Goal: Task Accomplishment & Management: Manage account settings

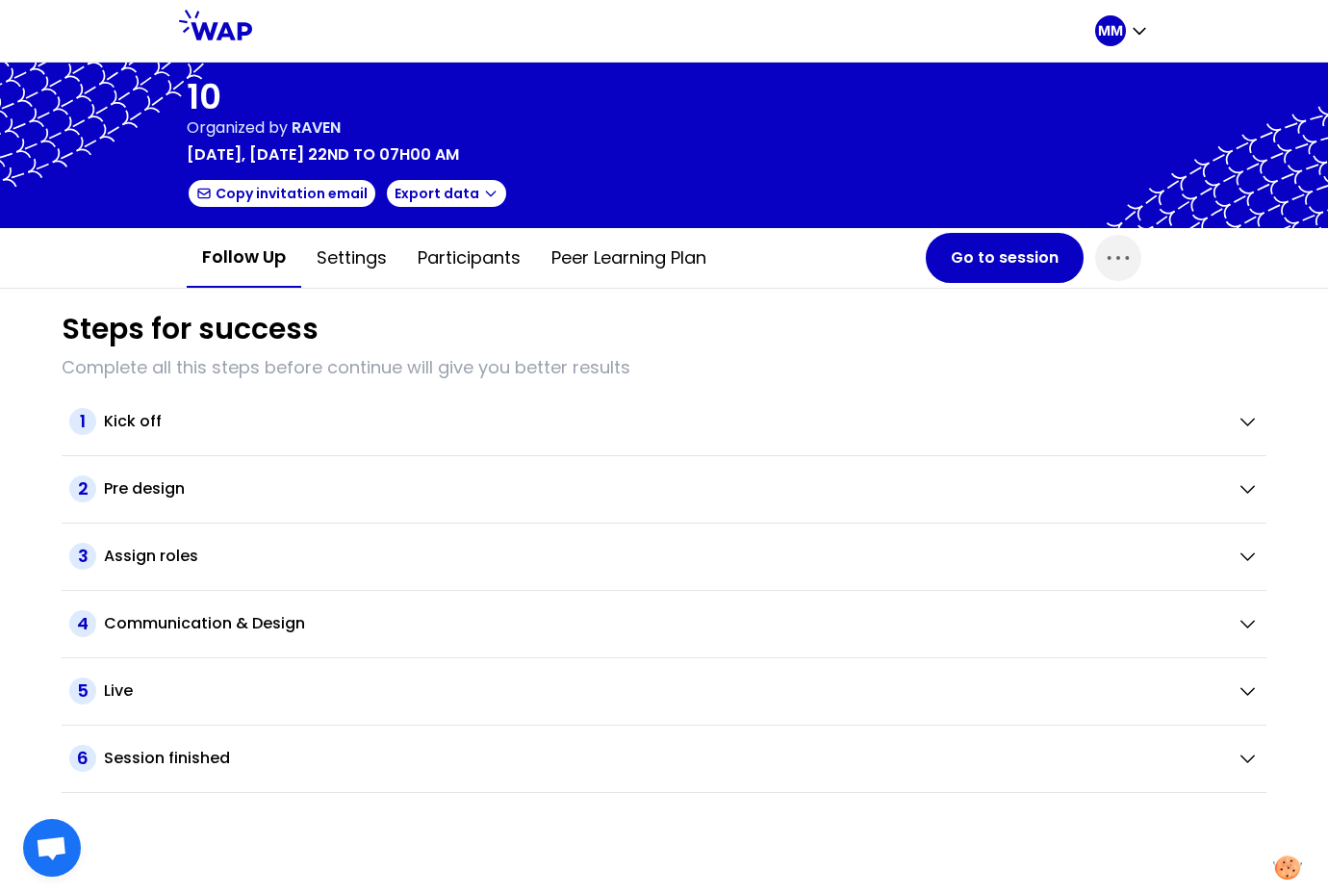
click at [320, 128] on span "RAVEN" at bounding box center [316, 127] width 49 height 22
click at [969, 249] on button "Go to session" at bounding box center [1003, 258] width 157 height 50
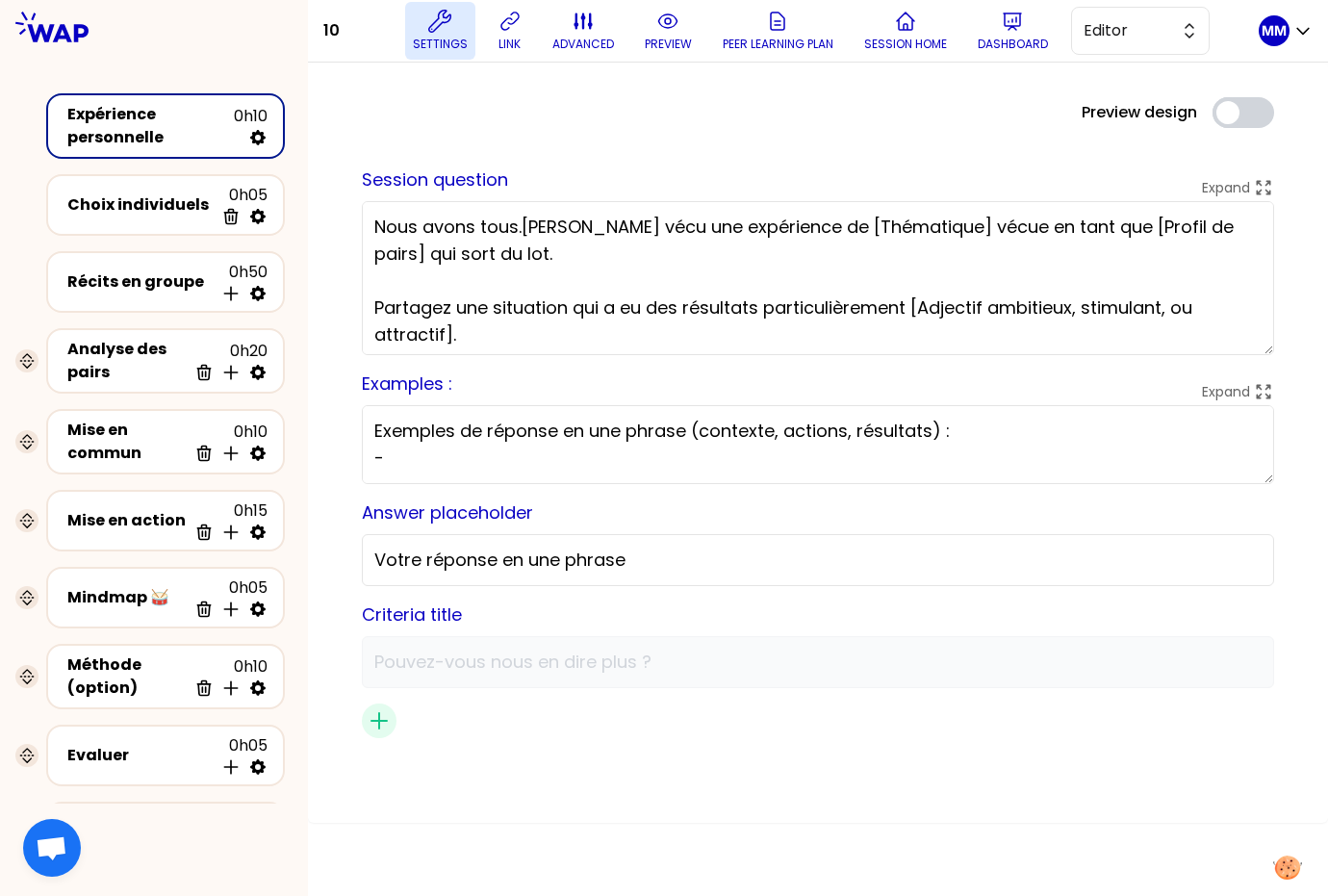
click at [450, 31] on icon at bounding box center [439, 21] width 23 height 23
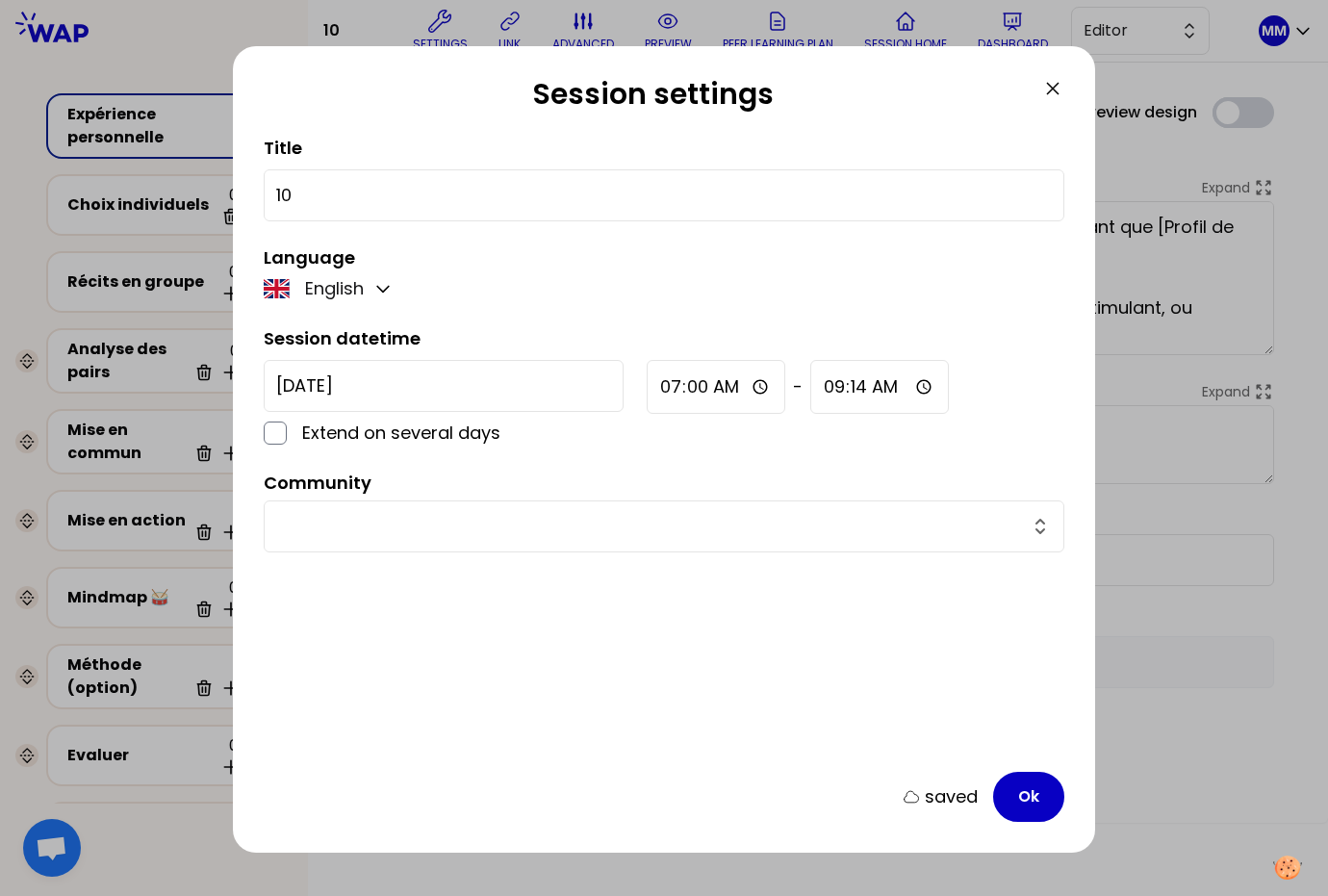
click at [1058, 89] on icon at bounding box center [1053, 89] width 23 height 23
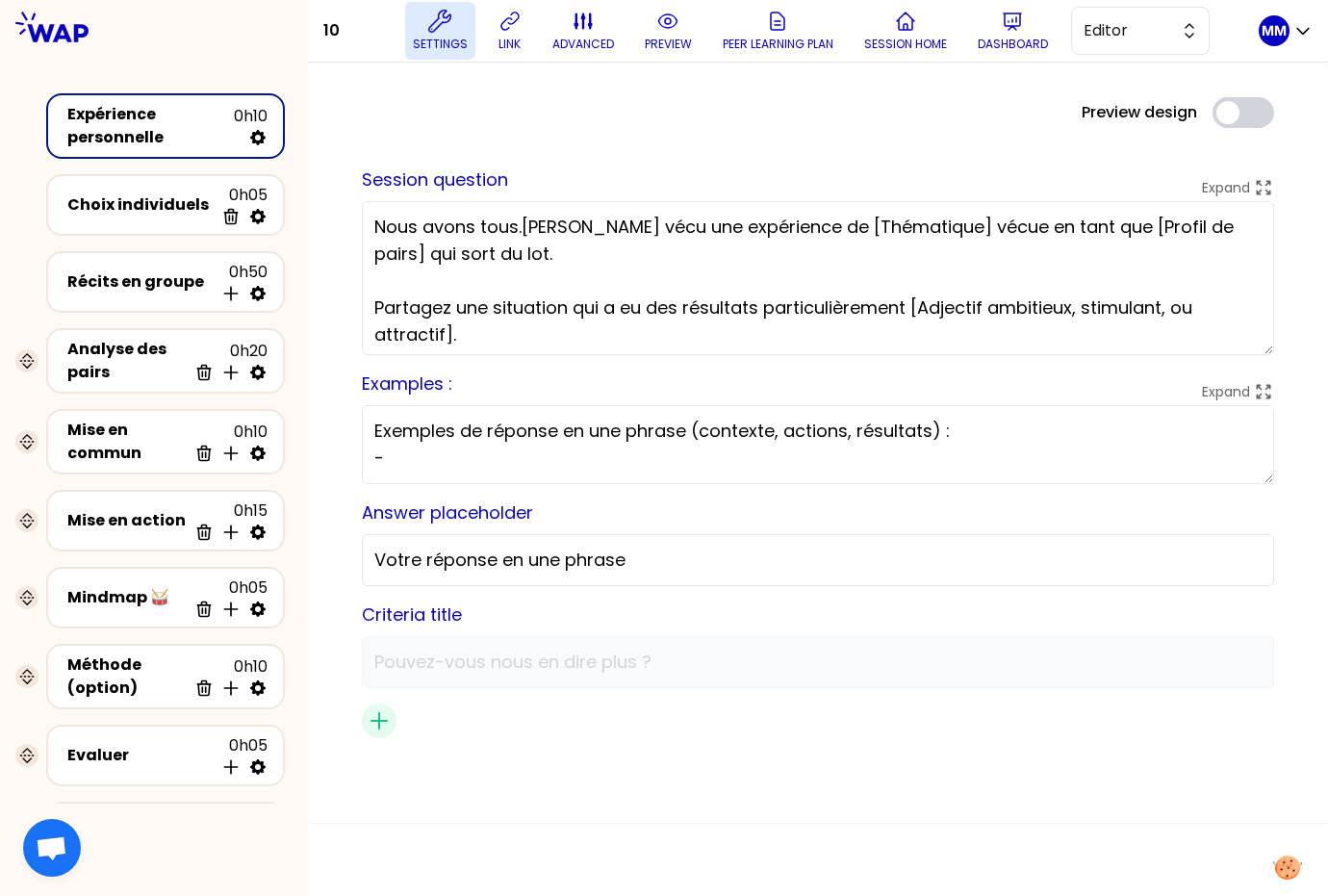
click at [454, 39] on p "Settings" at bounding box center [439, 44] width 55 height 15
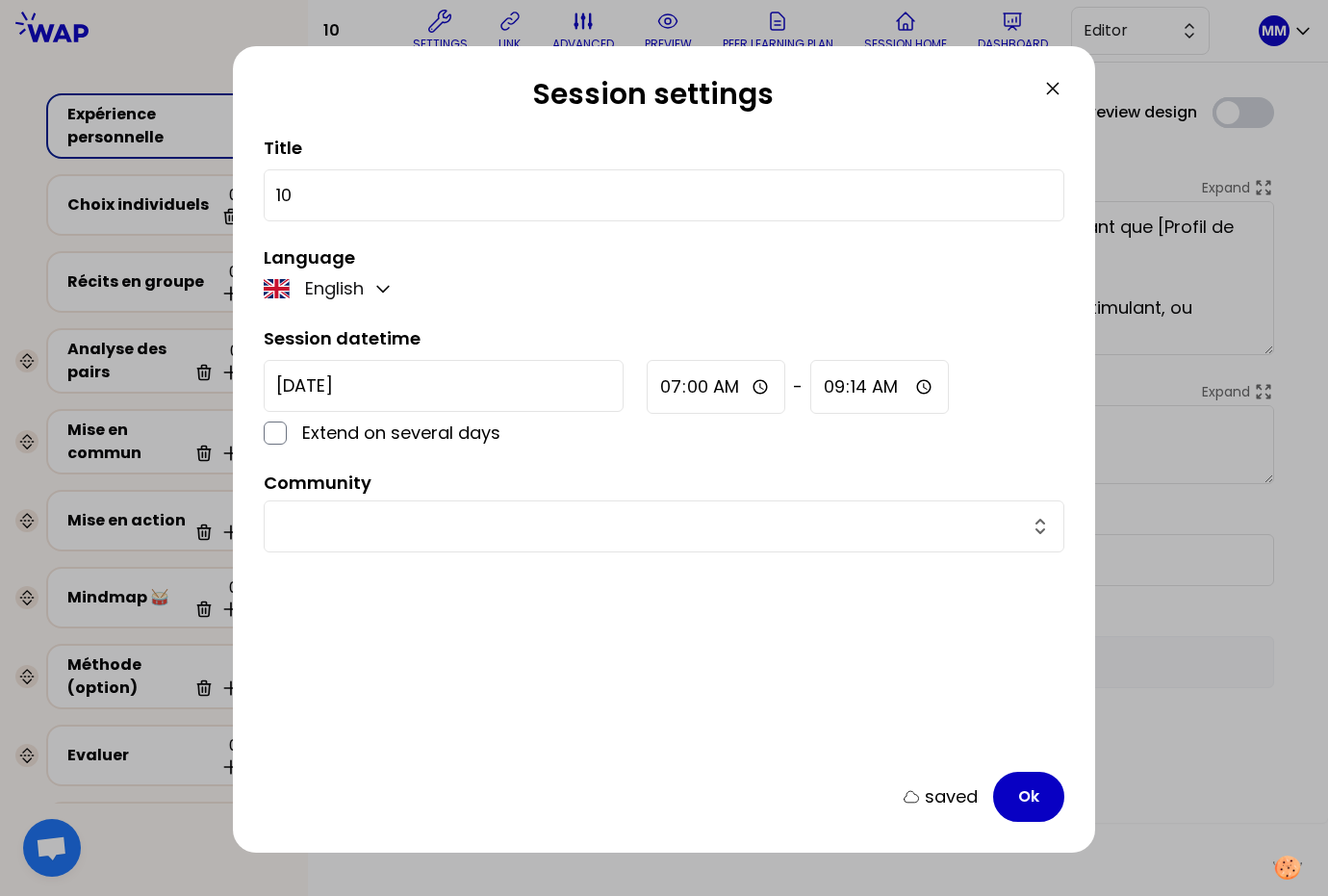
click at [1062, 88] on icon at bounding box center [1053, 89] width 23 height 23
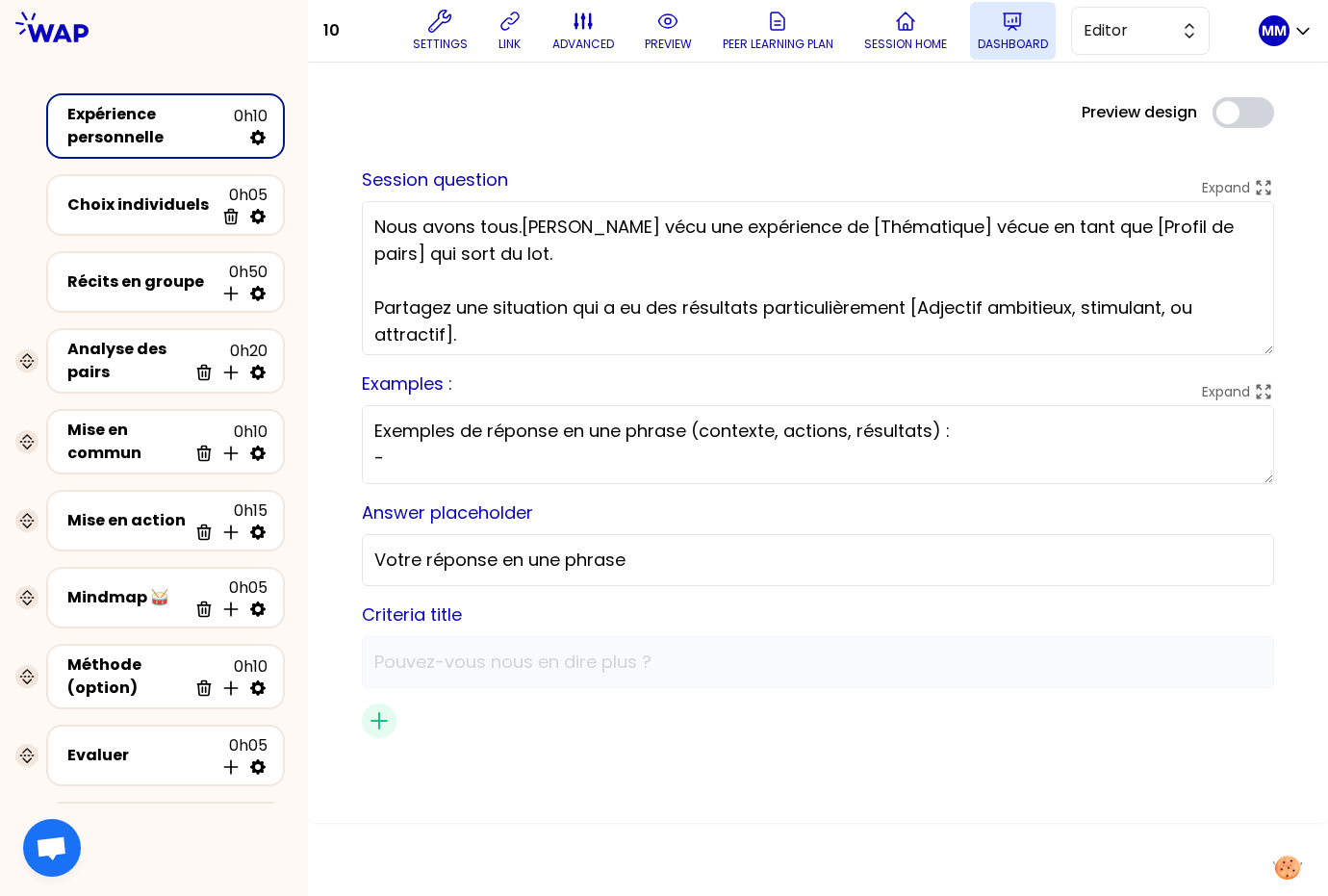
click at [1024, 31] on icon at bounding box center [1012, 21] width 23 height 23
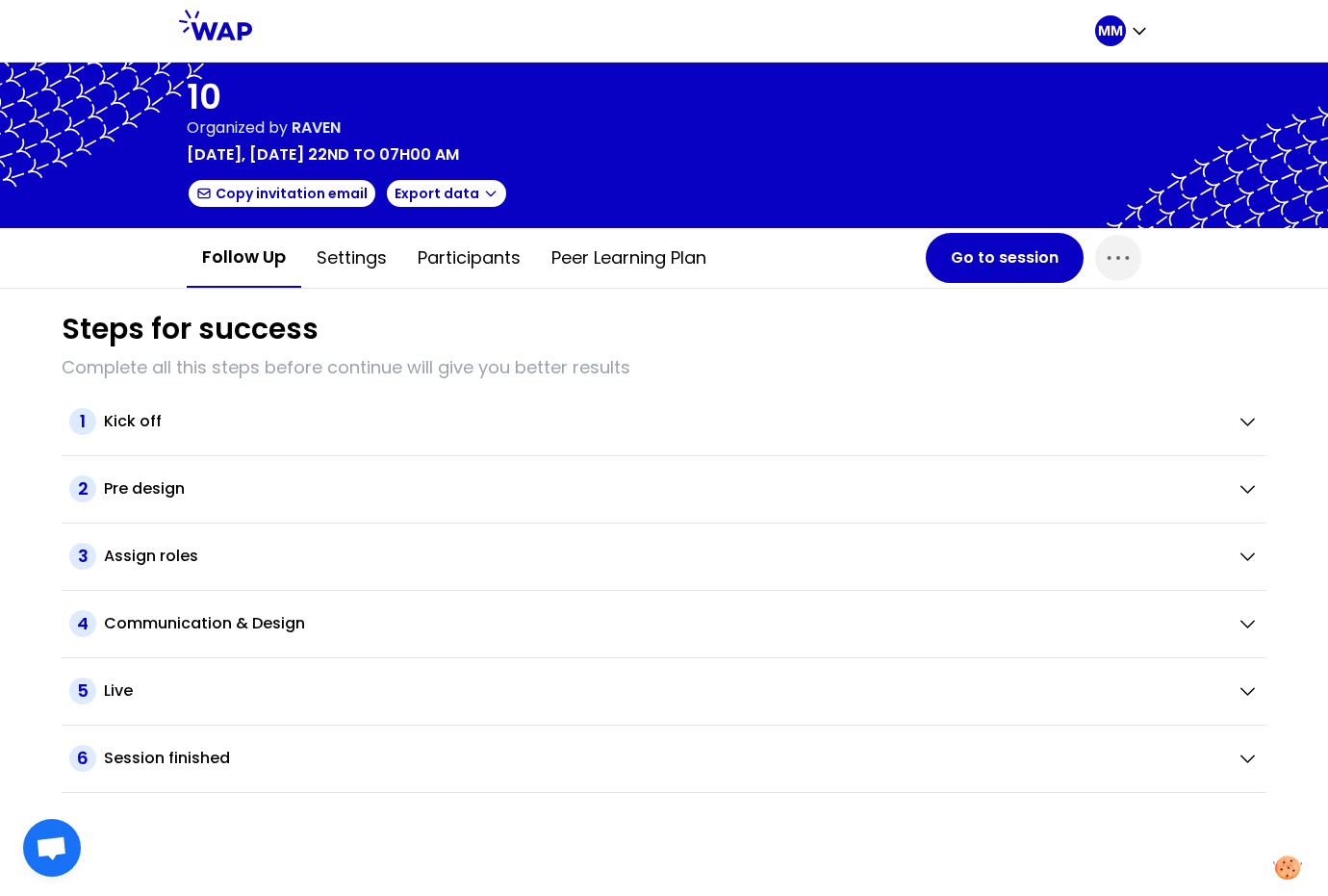
click at [316, 125] on span "RAVEN" at bounding box center [316, 127] width 49 height 22
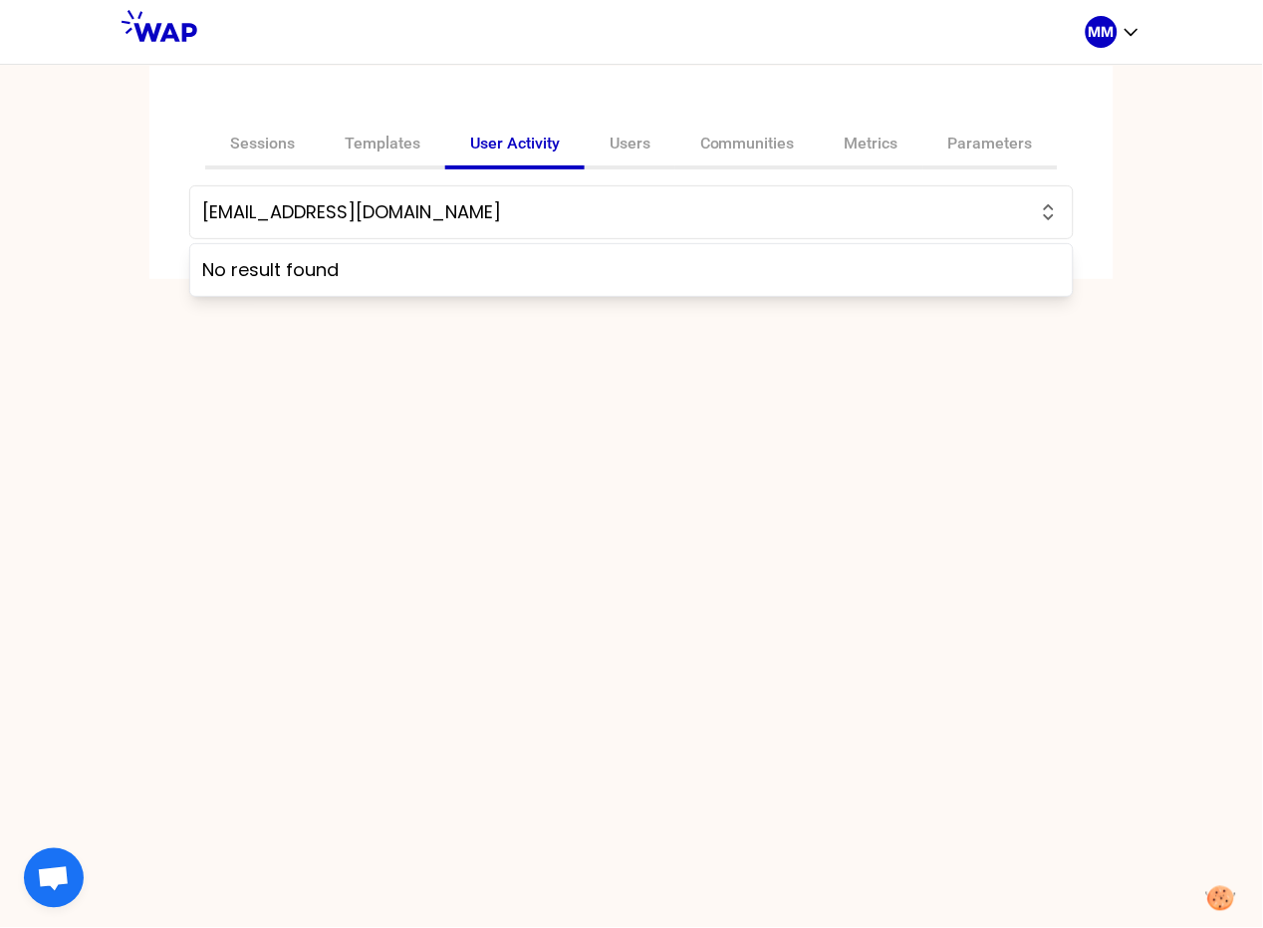
click at [360, 218] on input "[EMAIL_ADDRESS][DOMAIN_NAME]" at bounding box center [619, 212] width 835 height 28
click at [360, 217] on input "text" at bounding box center [619, 212] width 835 height 28
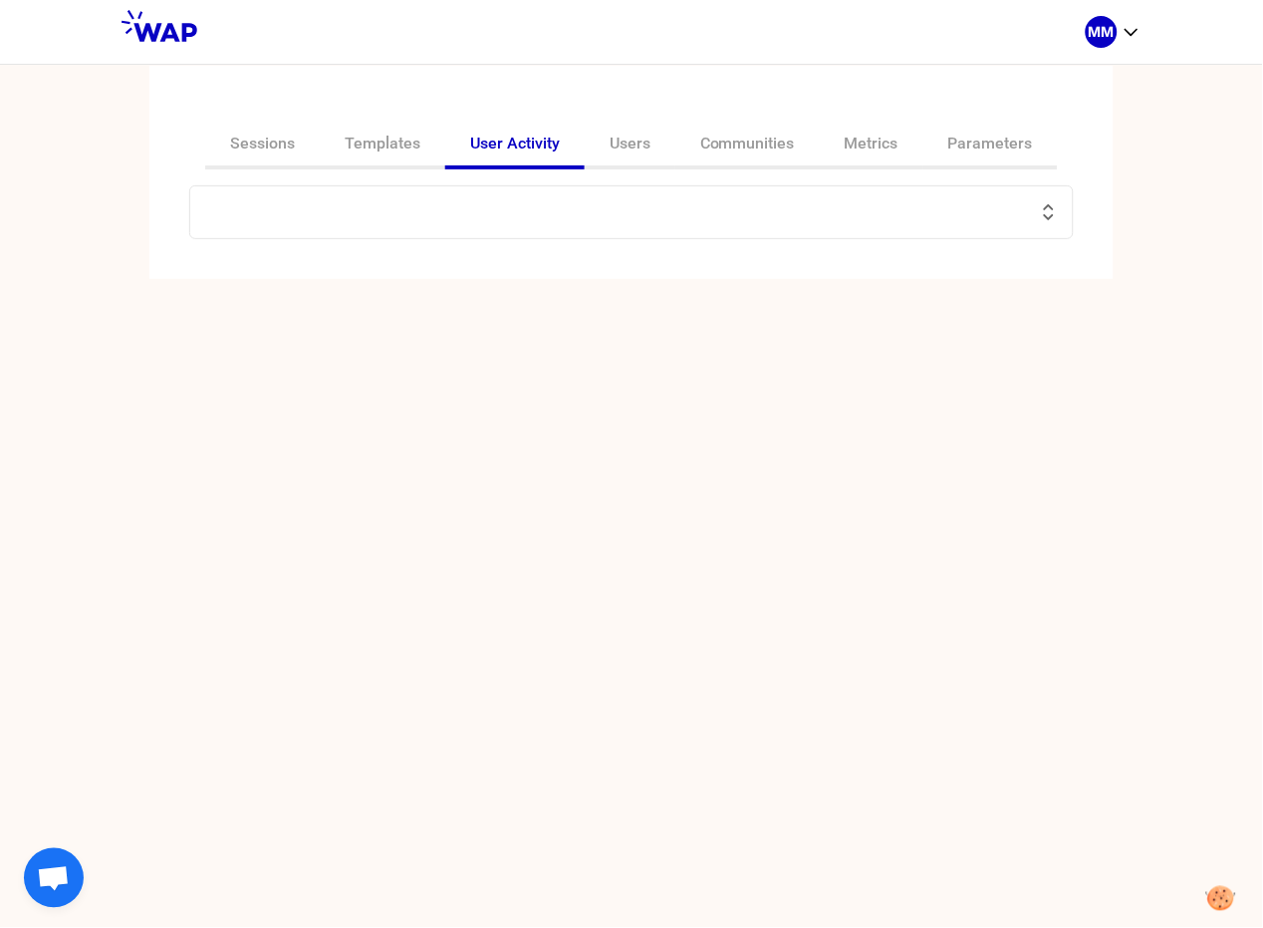
click at [355, 207] on input "text" at bounding box center [619, 212] width 835 height 28
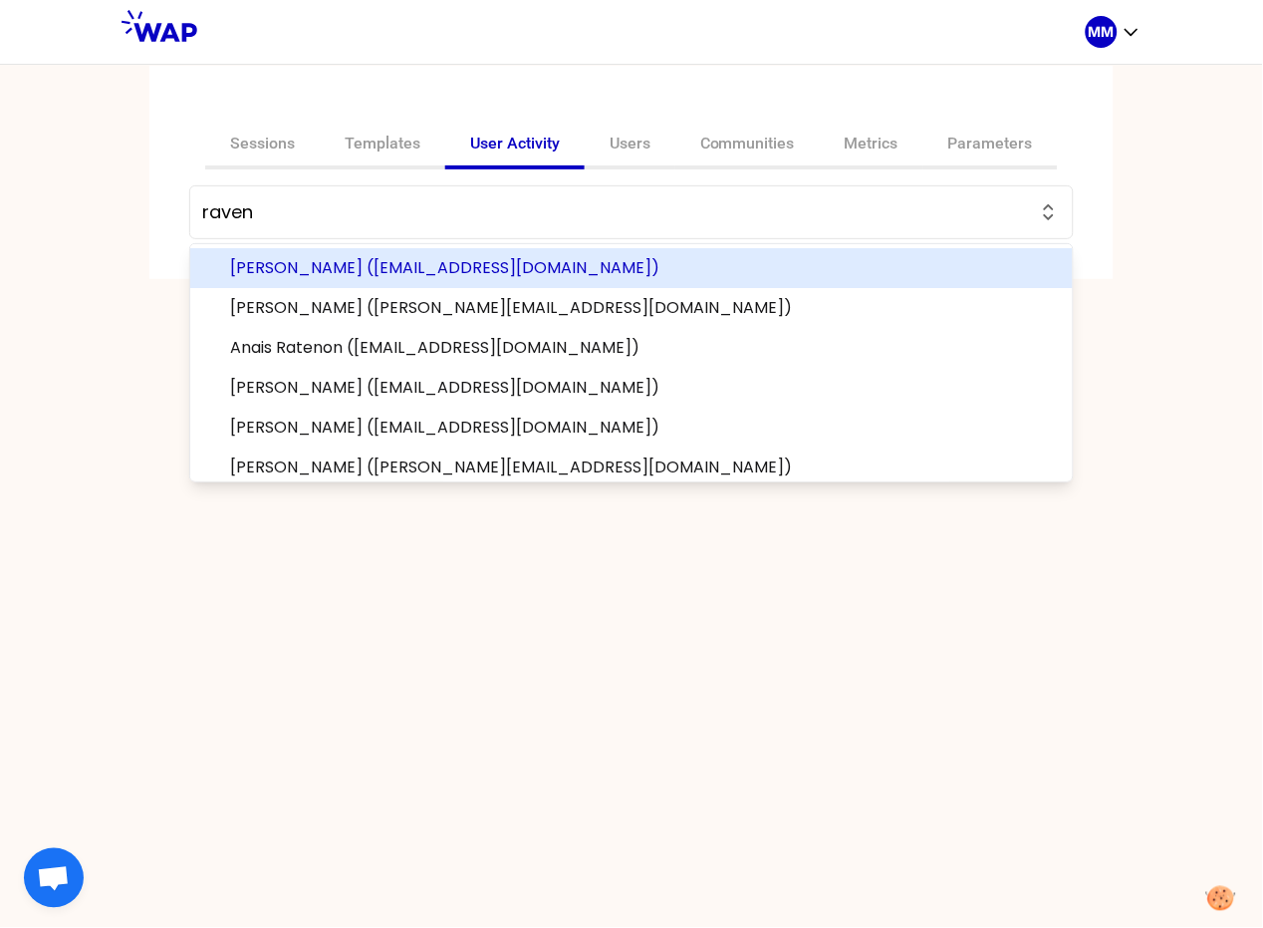
type input "raven"
click at [631, 143] on link "Users" at bounding box center [630, 146] width 91 height 48
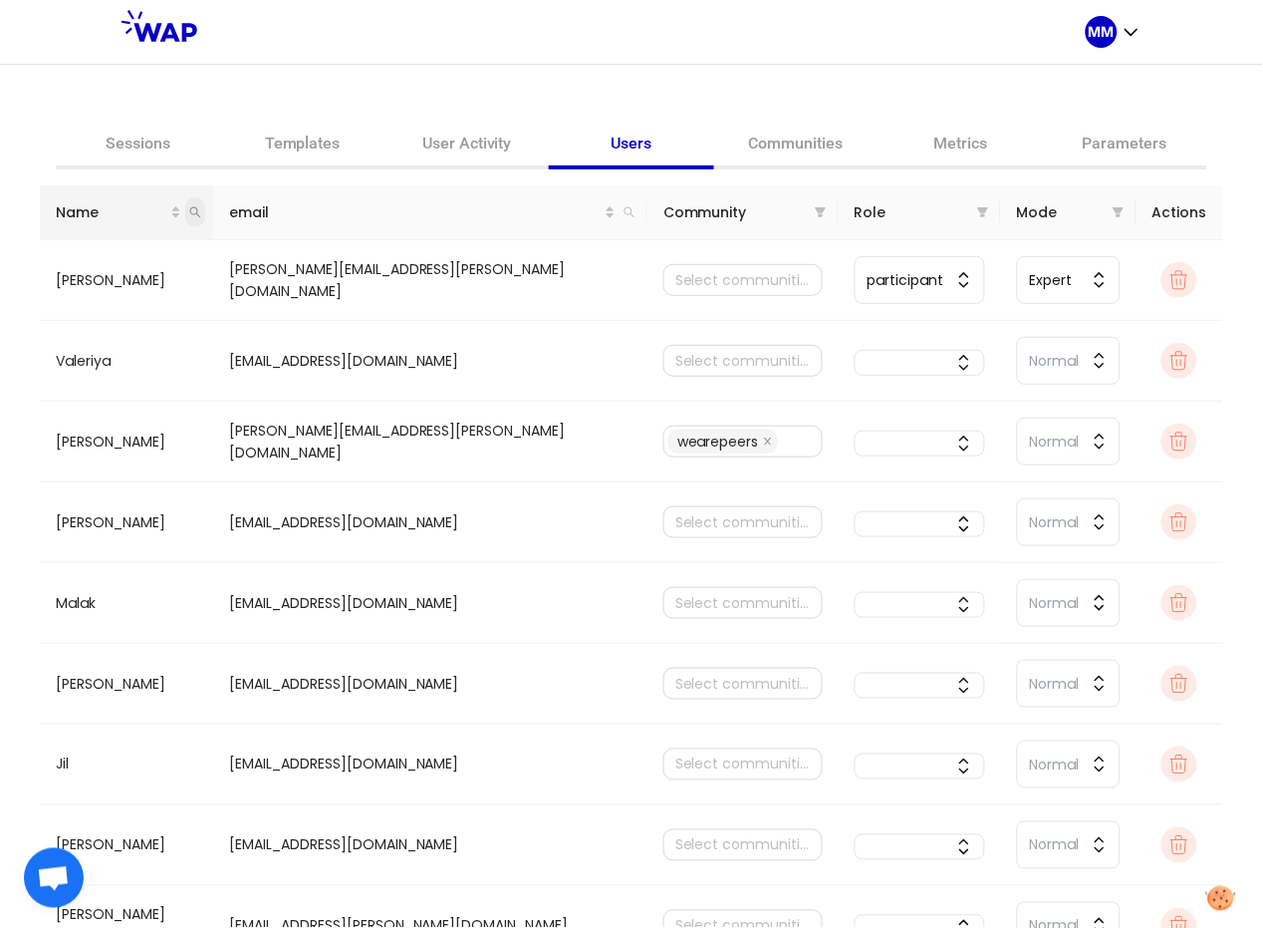
click at [201, 212] on icon "search" at bounding box center [195, 212] width 12 height 12
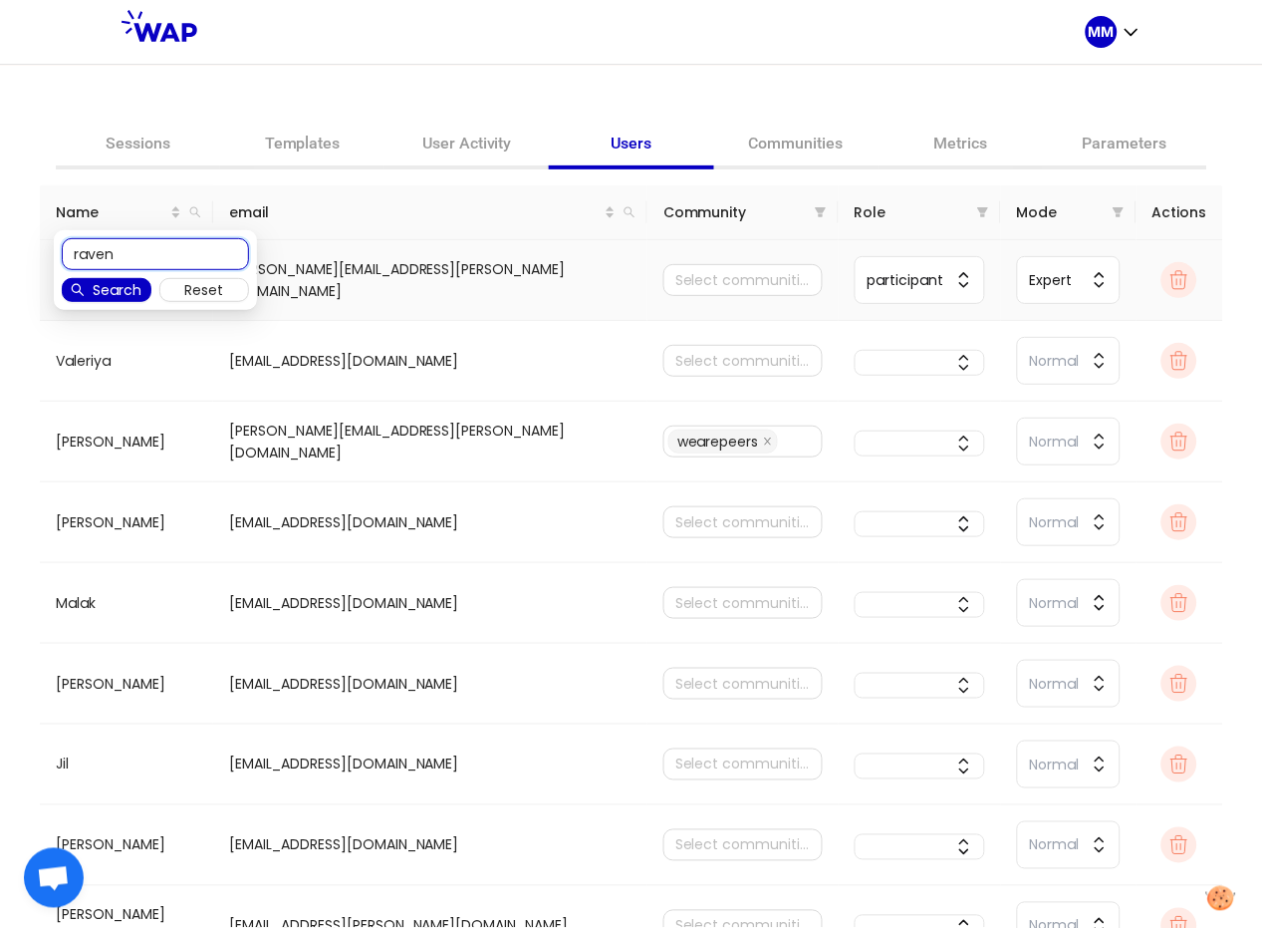
type input "raven"
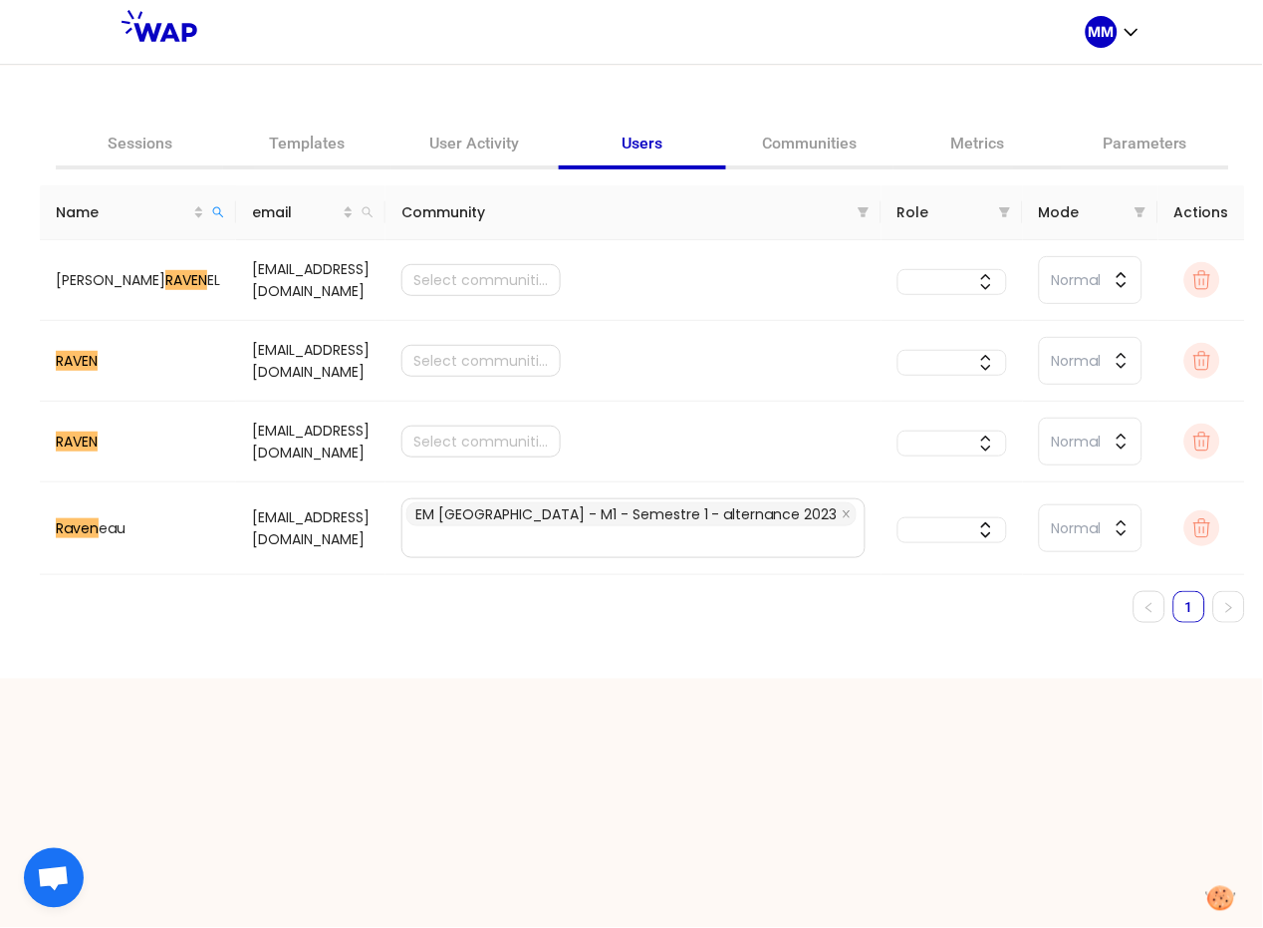
click at [270, 627] on div "Name email Community Role Mode Actions Armand RAVEN EL a_ravenel1@stu-psbedu.pa…" at bounding box center [642, 411] width 1205 height 453
click at [282, 358] on td "the0175king0175@gmail.com" at bounding box center [310, 361] width 149 height 81
copy td "the0175king0175@gmail.com"
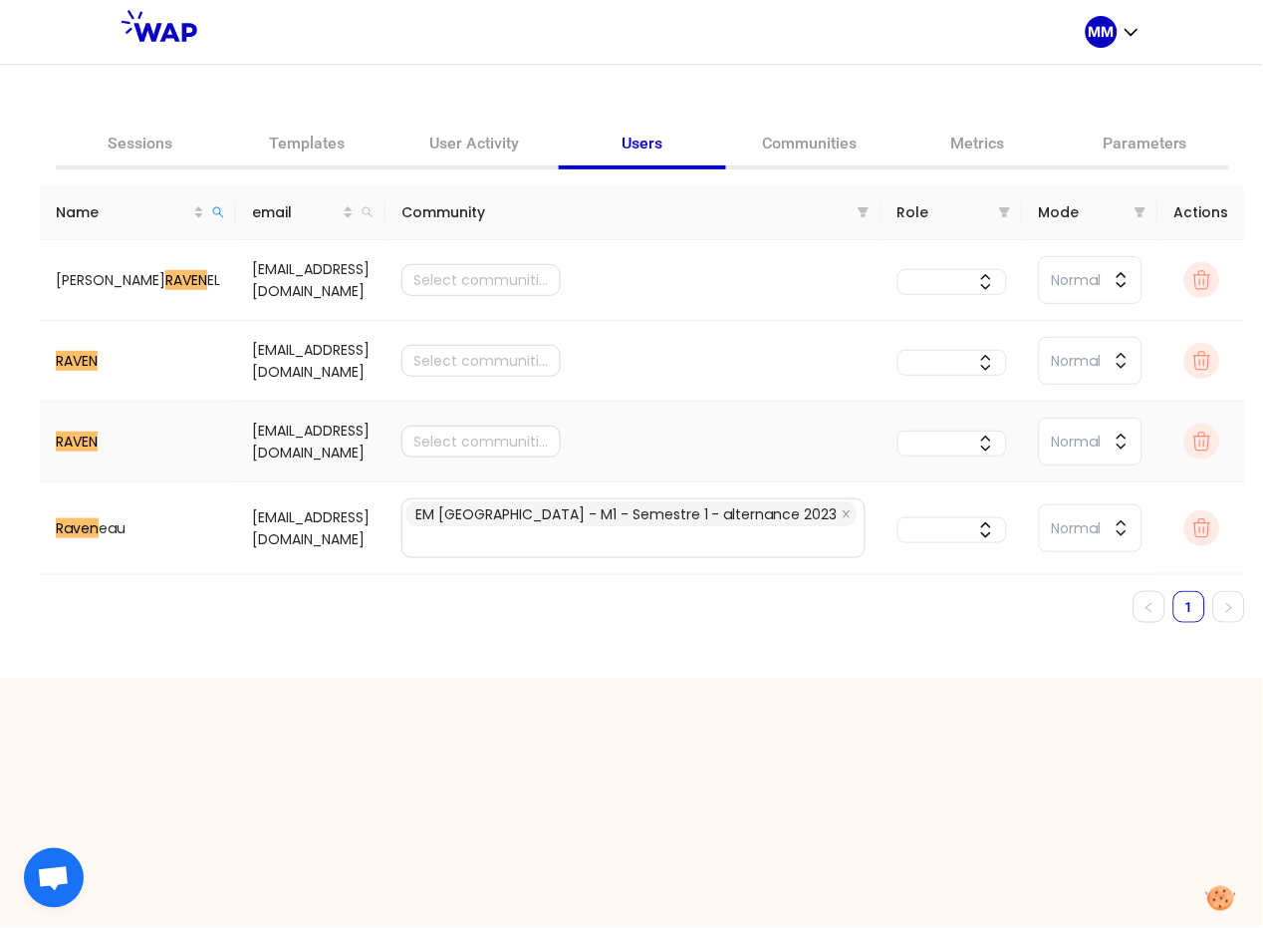
click at [236, 442] on td "[EMAIL_ADDRESS][DOMAIN_NAME]" at bounding box center [310, 441] width 149 height 81
click at [236, 443] on td "[EMAIL_ADDRESS][DOMAIN_NAME]" at bounding box center [310, 441] width 149 height 81
click at [236, 444] on td "[EMAIL_ADDRESS][DOMAIN_NAME]" at bounding box center [310, 441] width 149 height 81
copy td "[EMAIL_ADDRESS][DOMAIN_NAME]"
click at [796, 137] on link "Communities" at bounding box center [809, 146] width 167 height 48
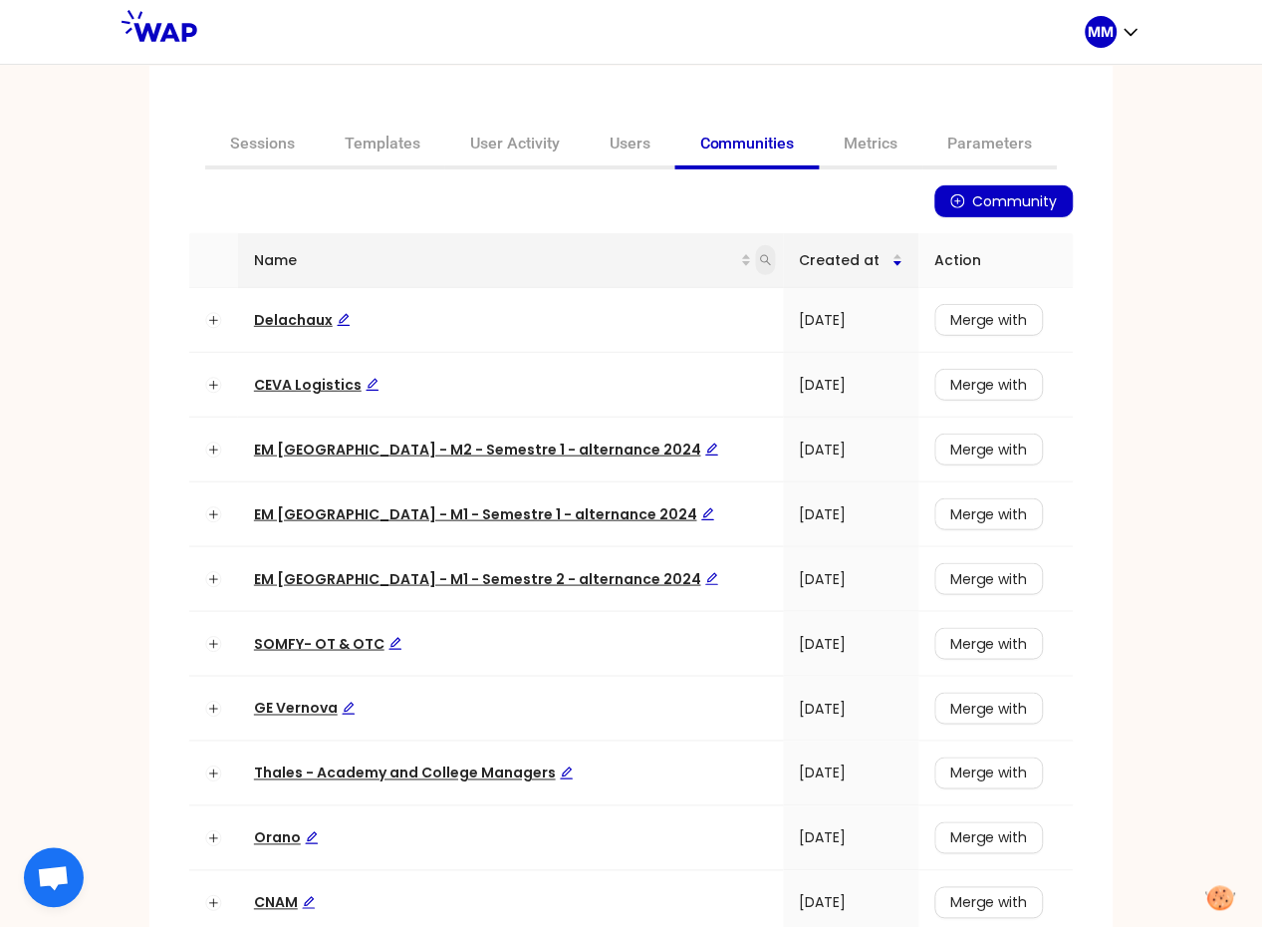
click at [760, 264] on icon "search" at bounding box center [766, 260] width 12 height 12
type input "test"
click at [616, 341] on span "Search" at bounding box center [594, 338] width 49 height 22
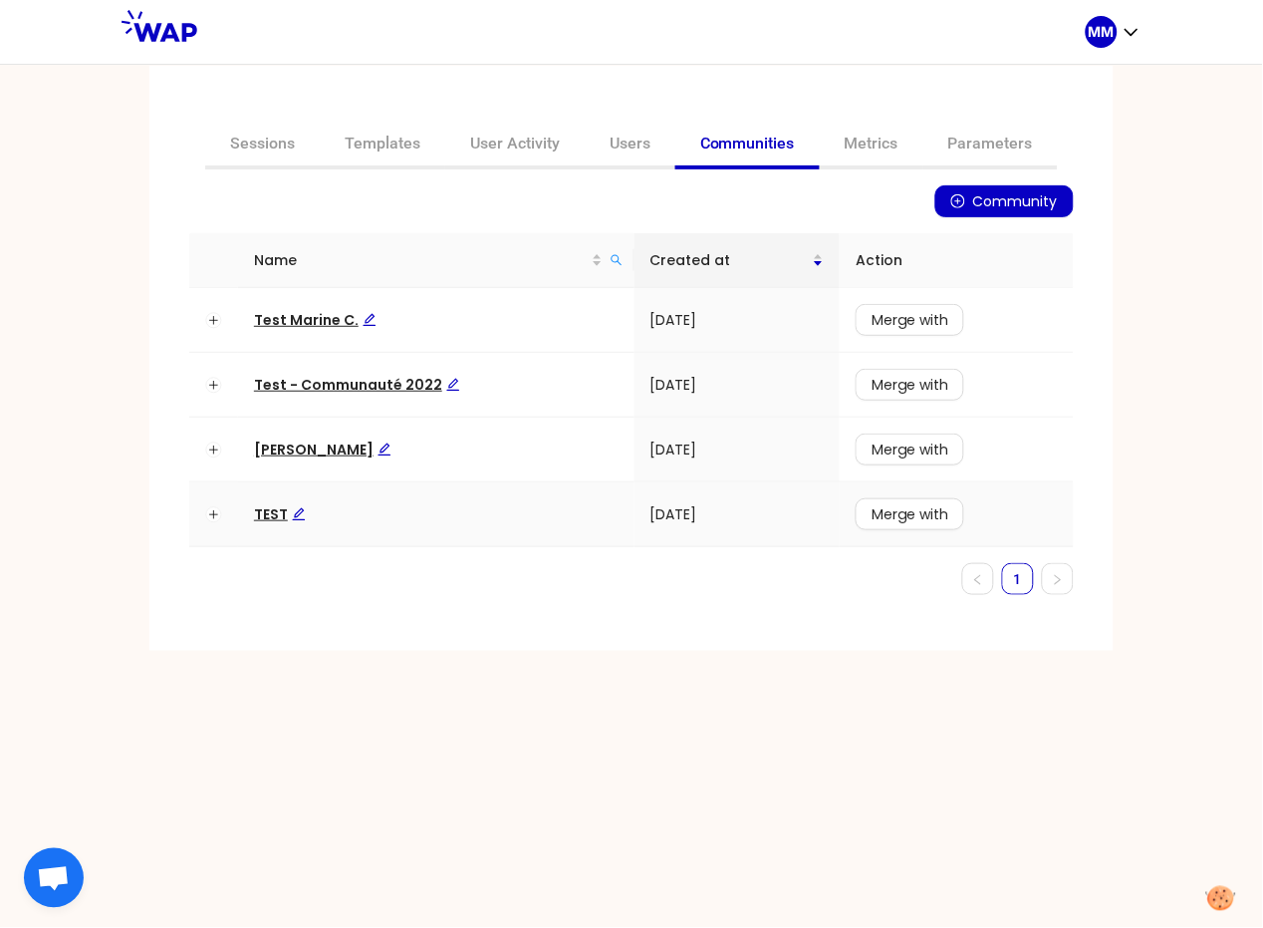
click at [273, 521] on span "TEST" at bounding box center [280, 514] width 52 height 20
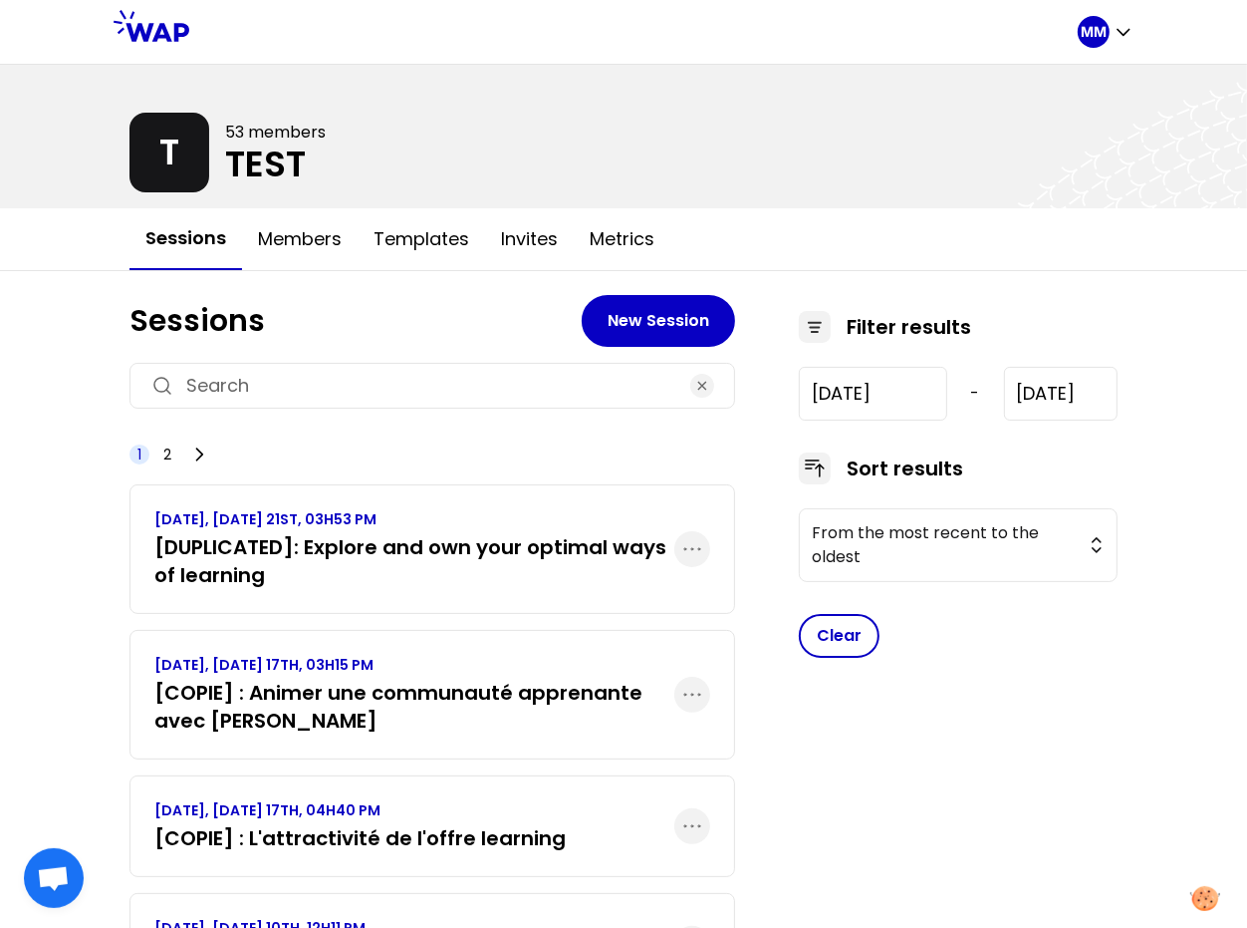
click at [171, 451] on span "2" at bounding box center [167, 454] width 20 height 20
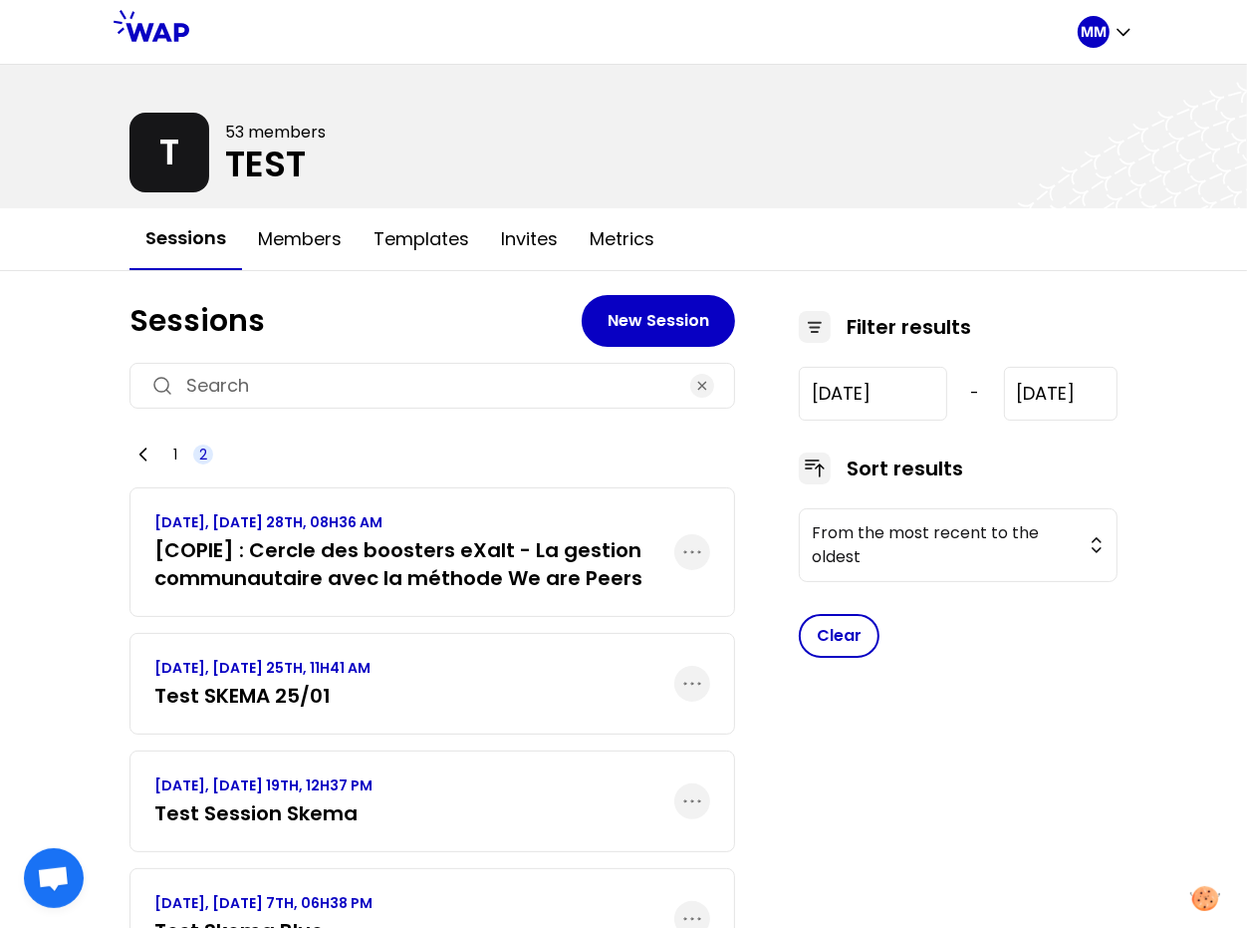
click at [199, 449] on span "2" at bounding box center [203, 454] width 8 height 20
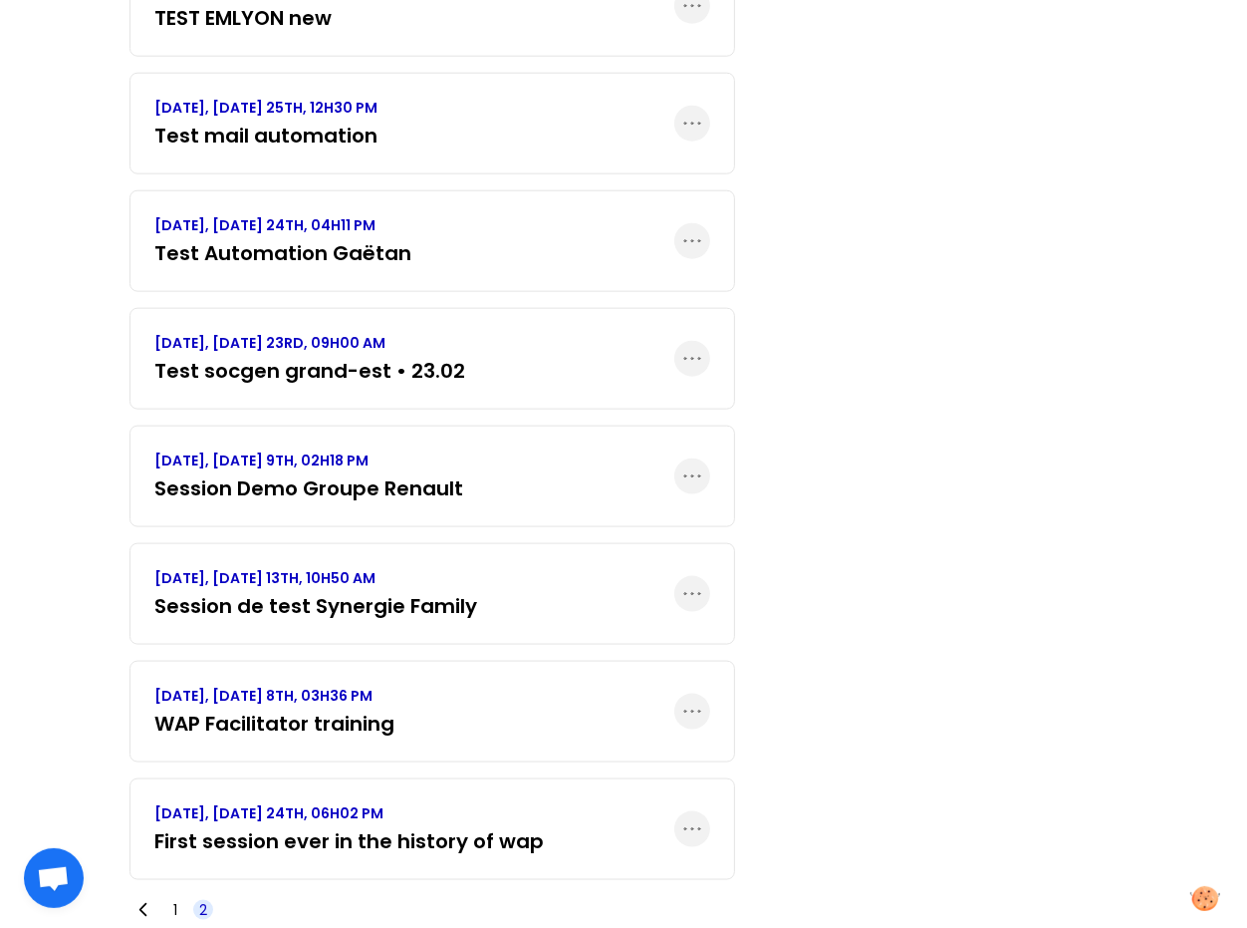
scroll to position [1694, 0]
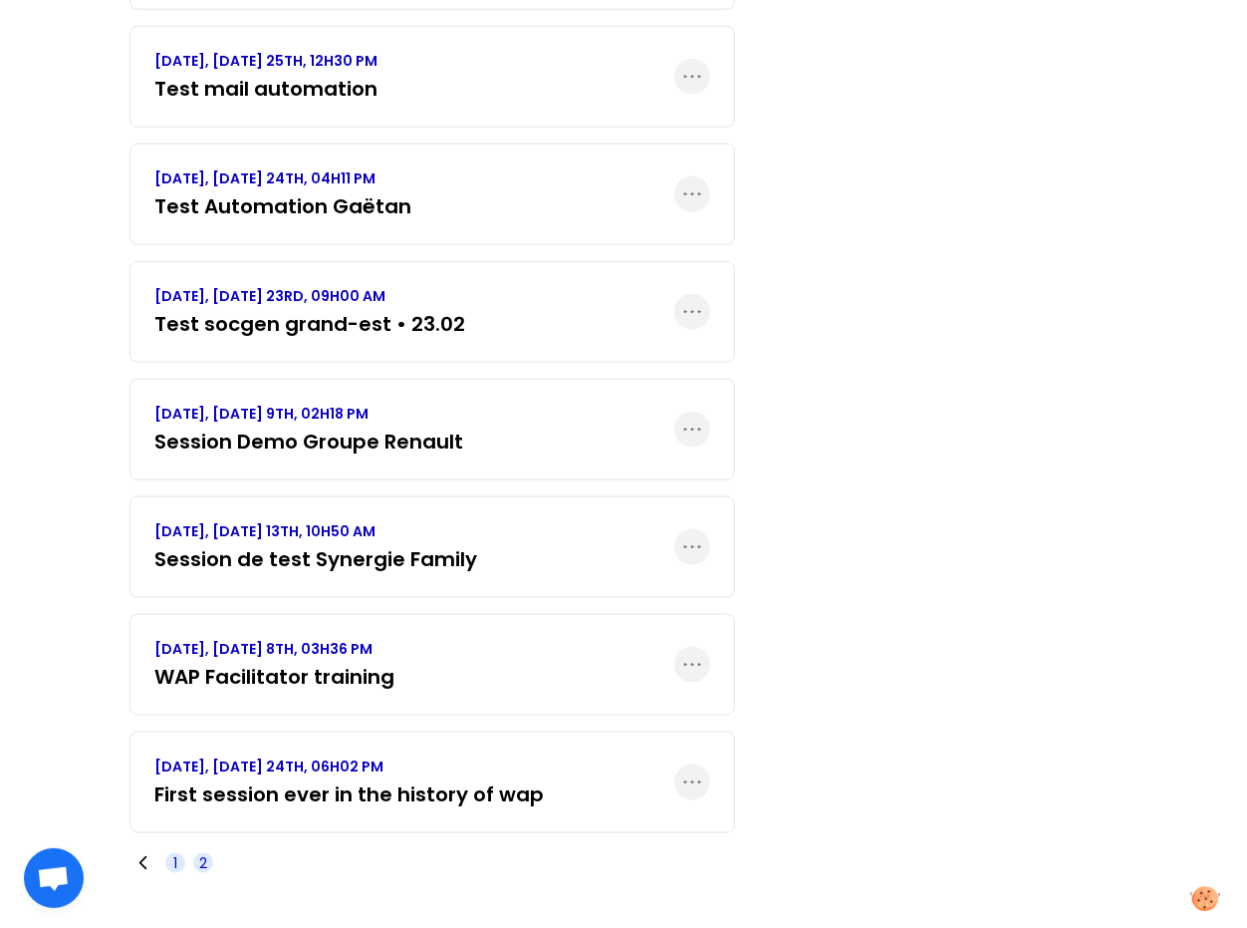
click at [166, 865] on span "1" at bounding box center [175, 863] width 20 height 20
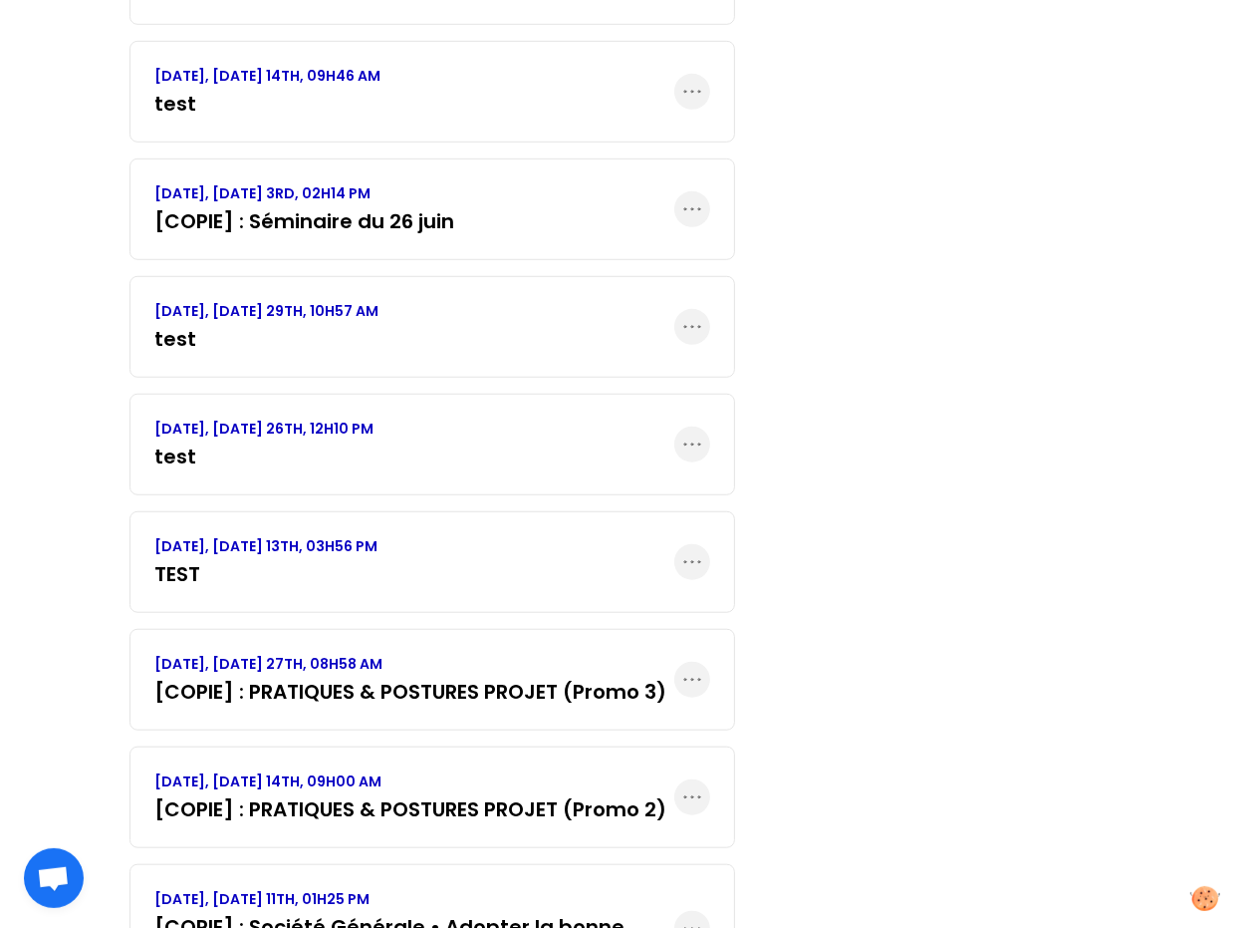
scroll to position [0, 0]
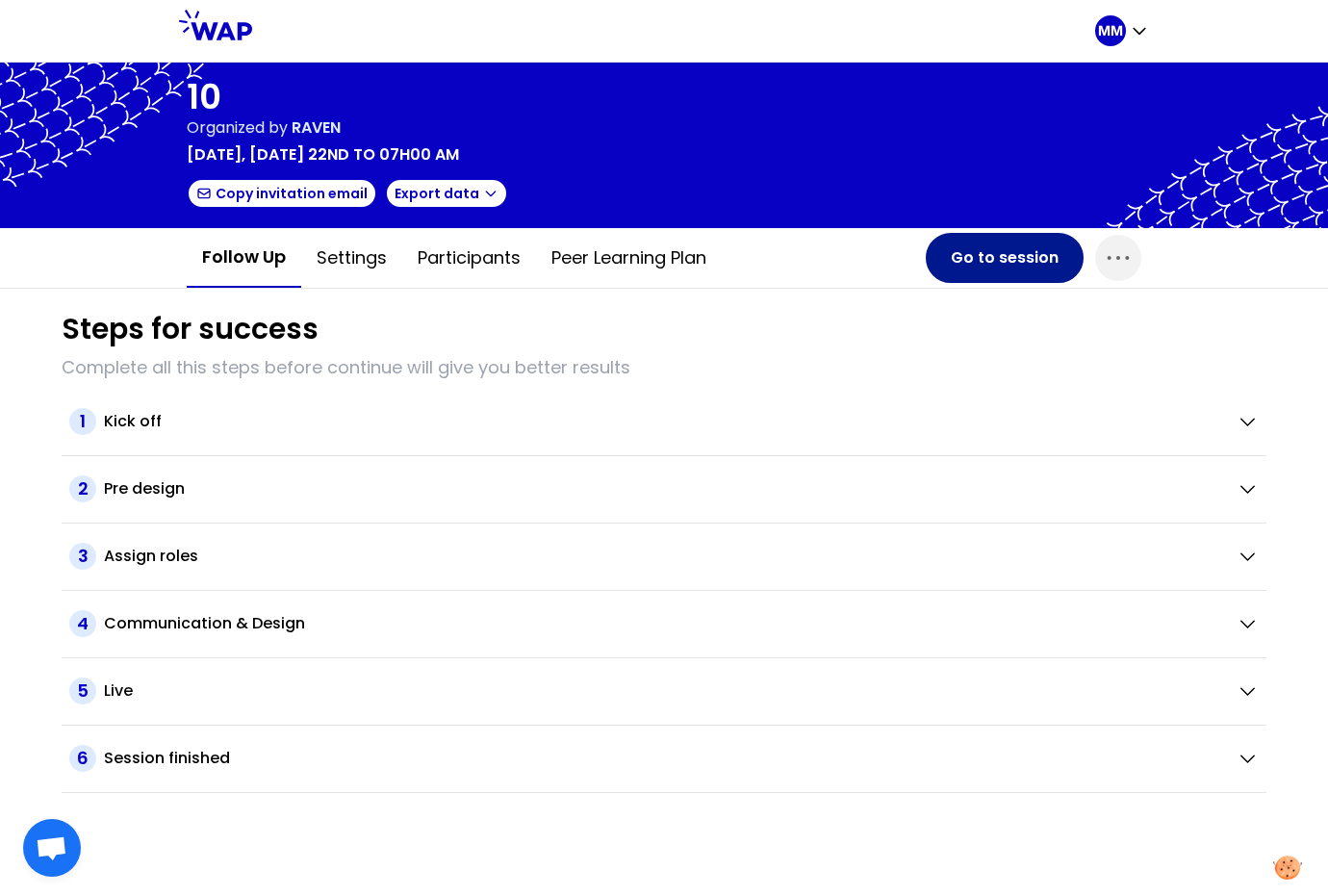
click at [990, 252] on button "Go to session" at bounding box center [1003, 258] width 157 height 50
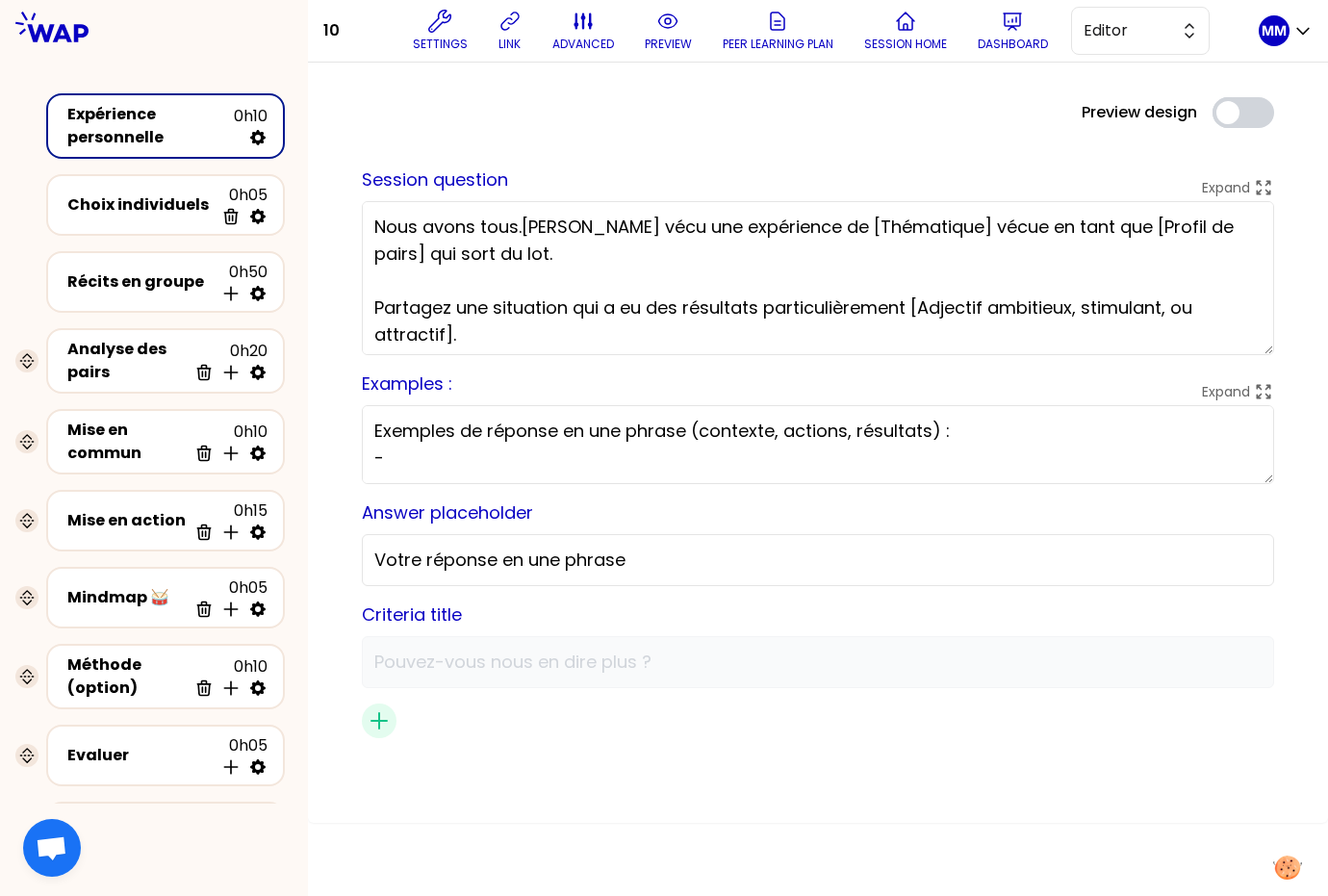
click at [407, 37] on div "Settings link advanced preview Peer learning plan Session home Dashboard Editor" at bounding box center [806, 31] width 903 height 58
click at [444, 30] on icon at bounding box center [439, 21] width 23 height 23
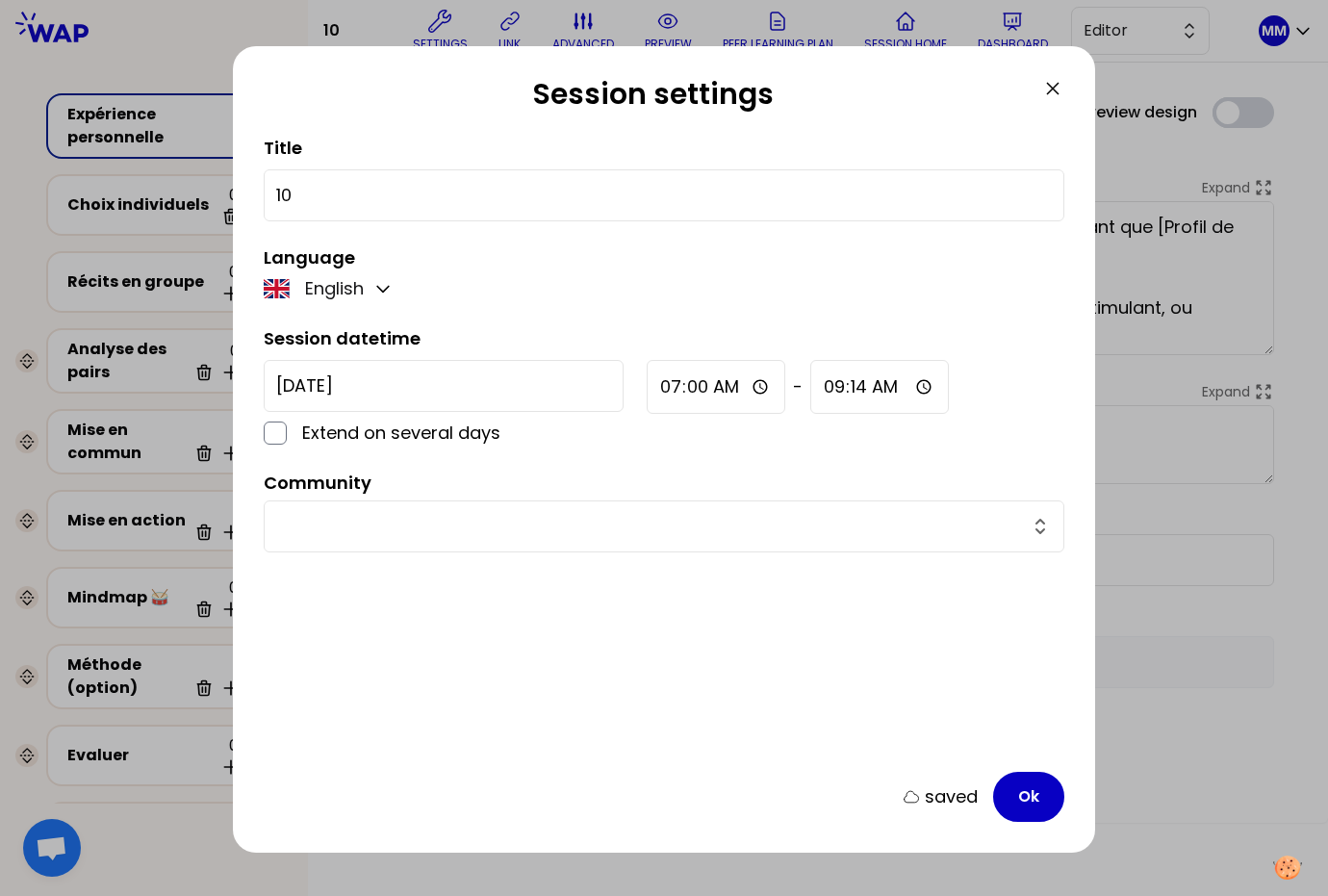
click at [487, 532] on input "text" at bounding box center [652, 526] width 752 height 27
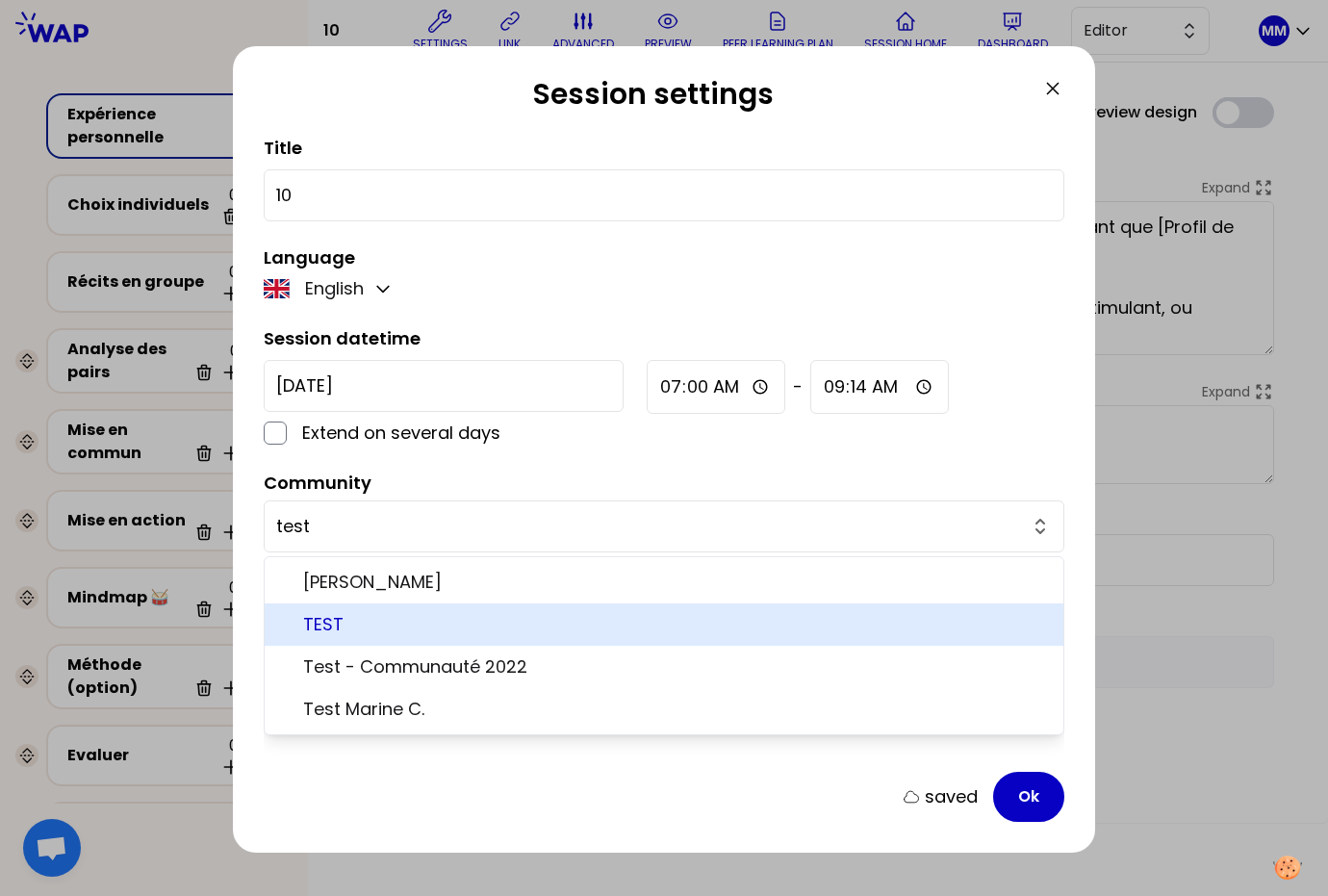
click at [358, 633] on span "TEST" at bounding box center [675, 625] width 745 height 27
type input "TEST"
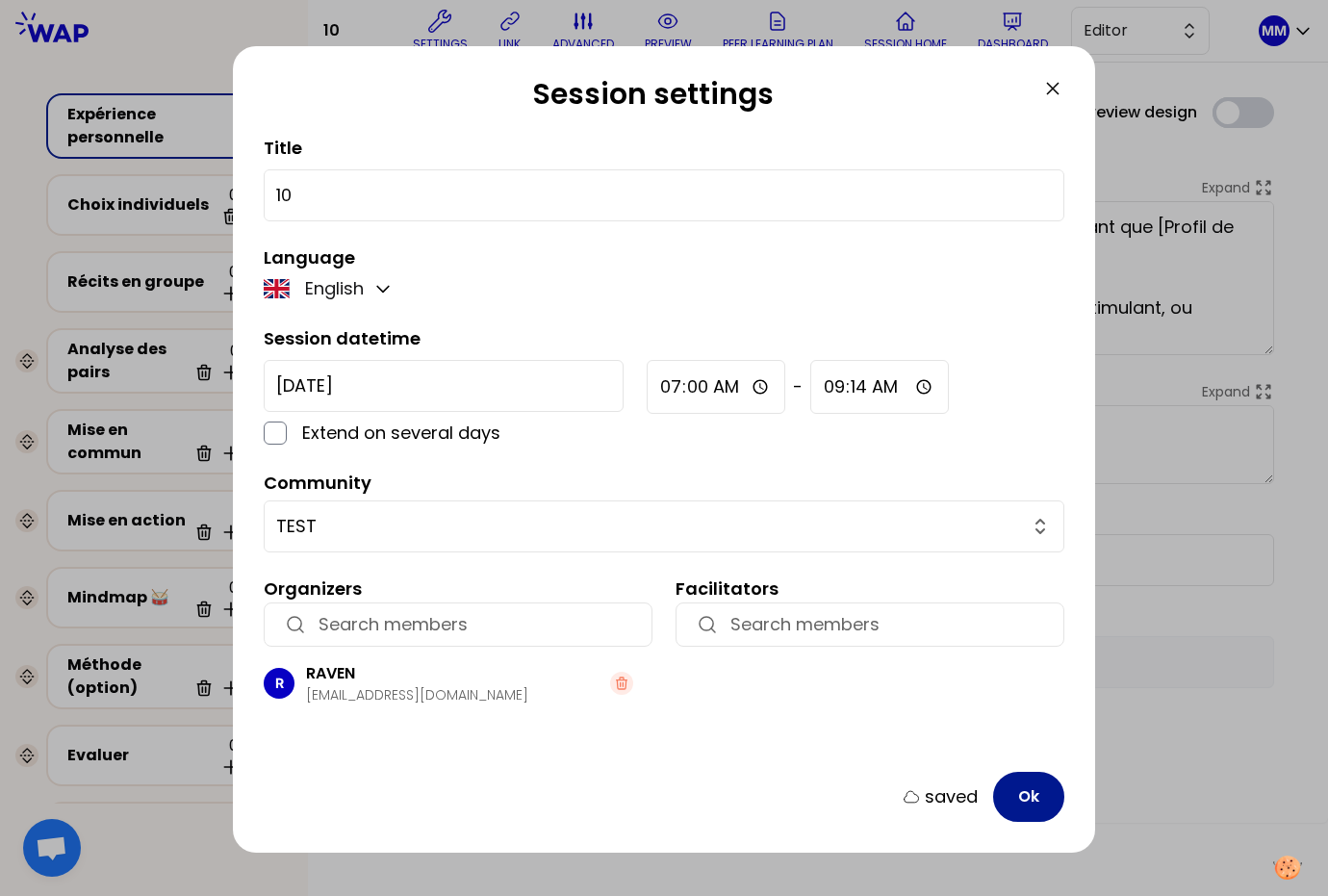
click at [1031, 798] on button "Ok" at bounding box center [1029, 797] width 71 height 50
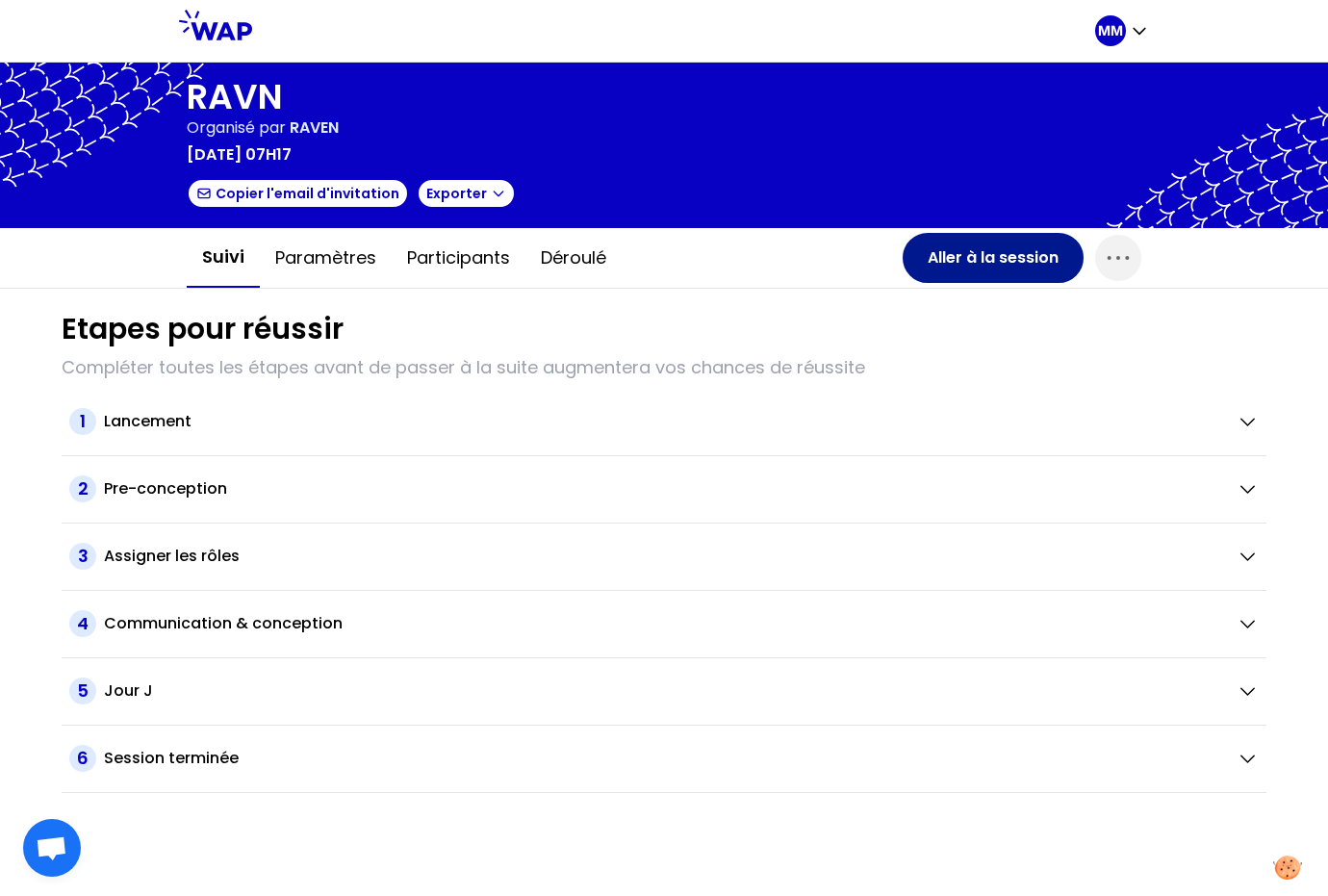
click at [1024, 262] on button "Aller à la session" at bounding box center [993, 258] width 181 height 50
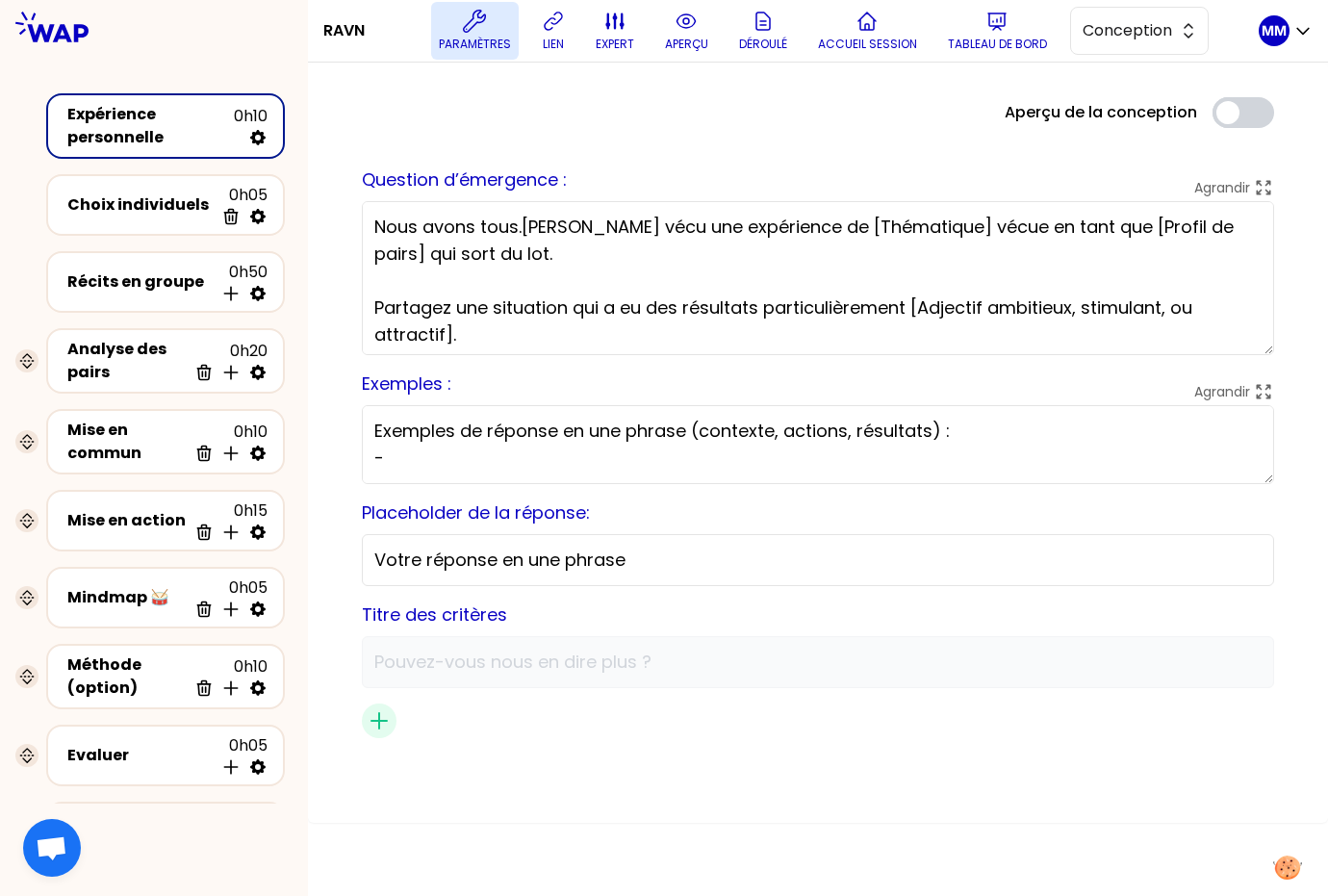
click at [484, 30] on icon at bounding box center [474, 21] width 23 height 23
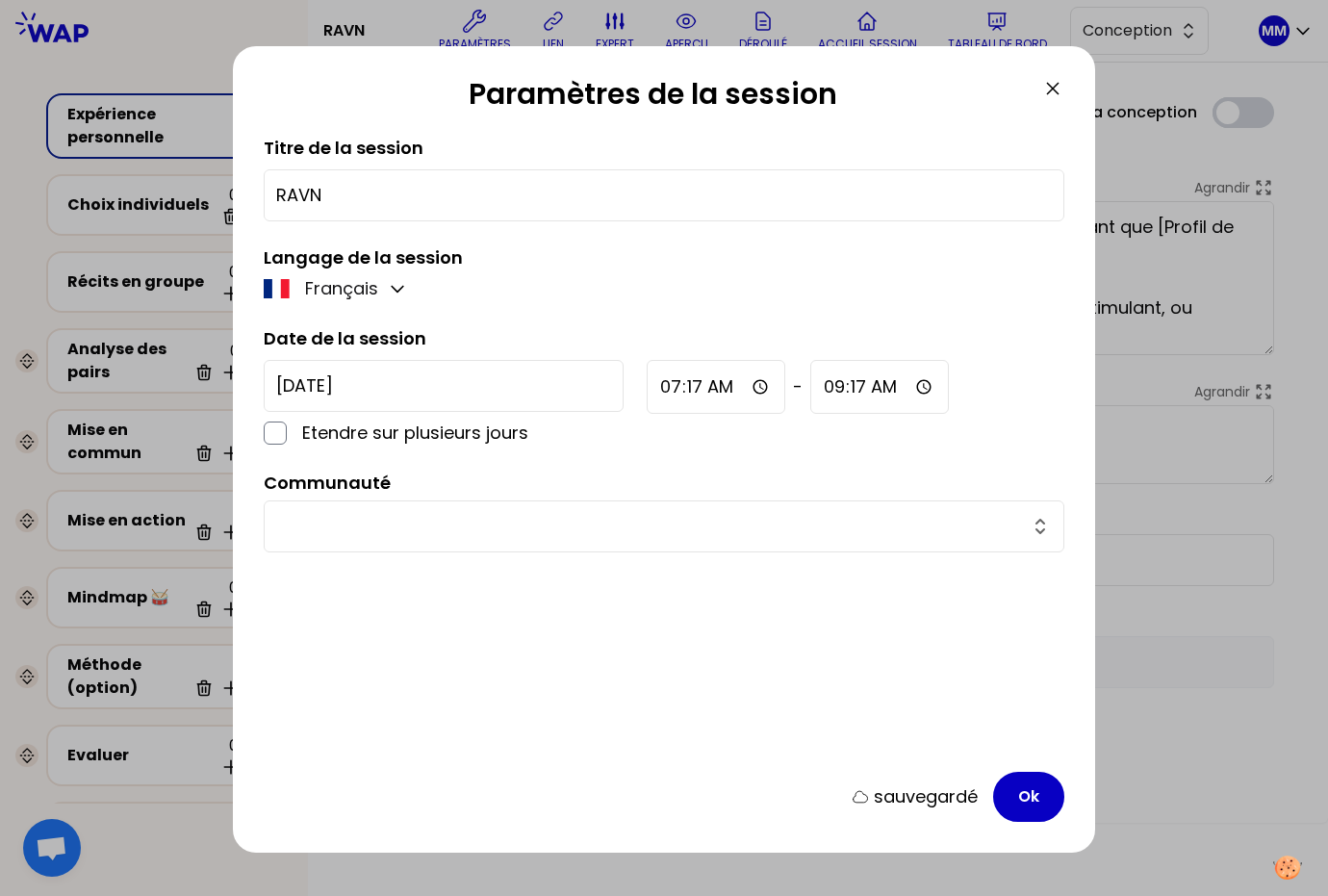
click at [568, 513] on input "text" at bounding box center [652, 526] width 752 height 27
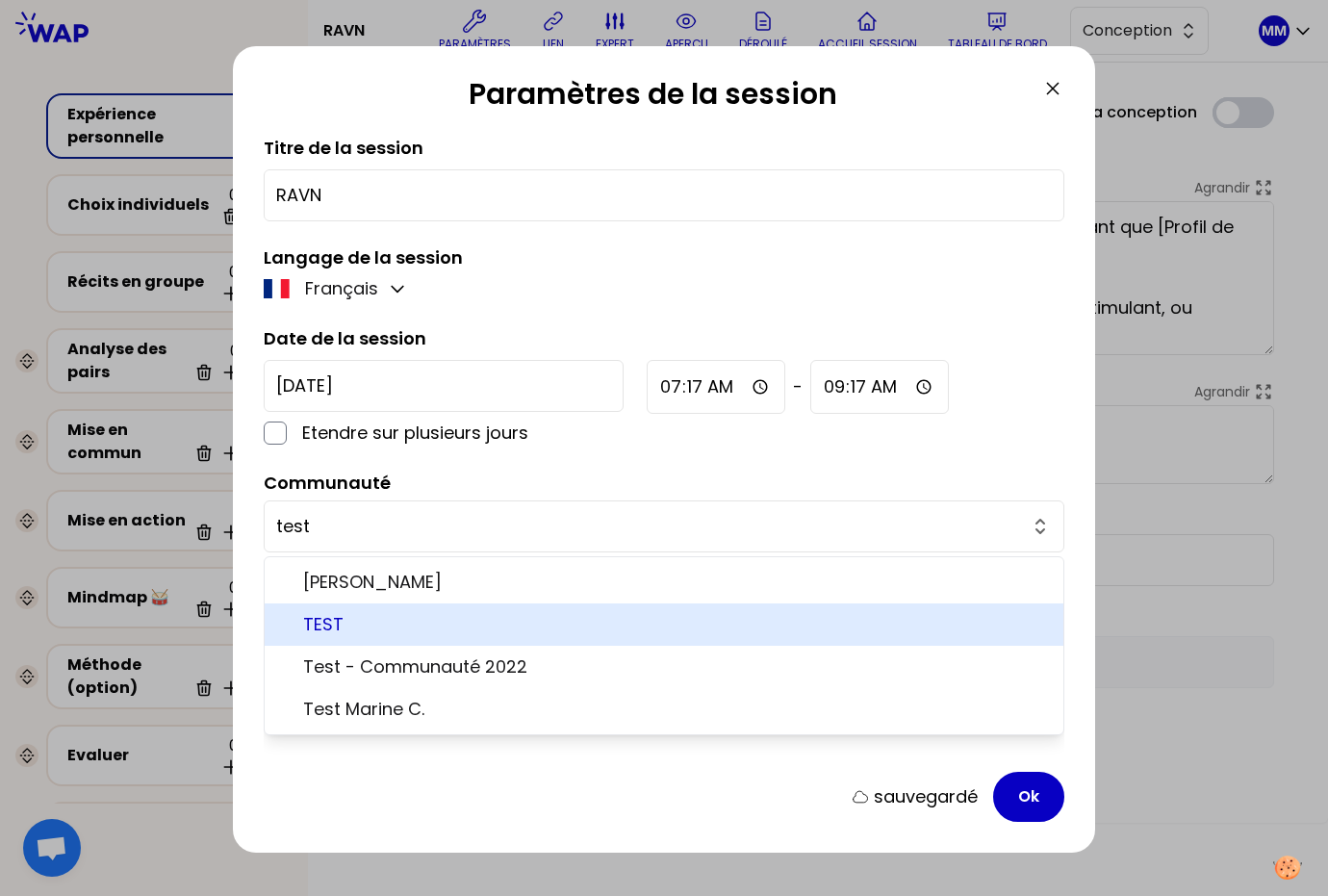
click at [513, 627] on span "TEST" at bounding box center [675, 625] width 745 height 27
type input "TEST"
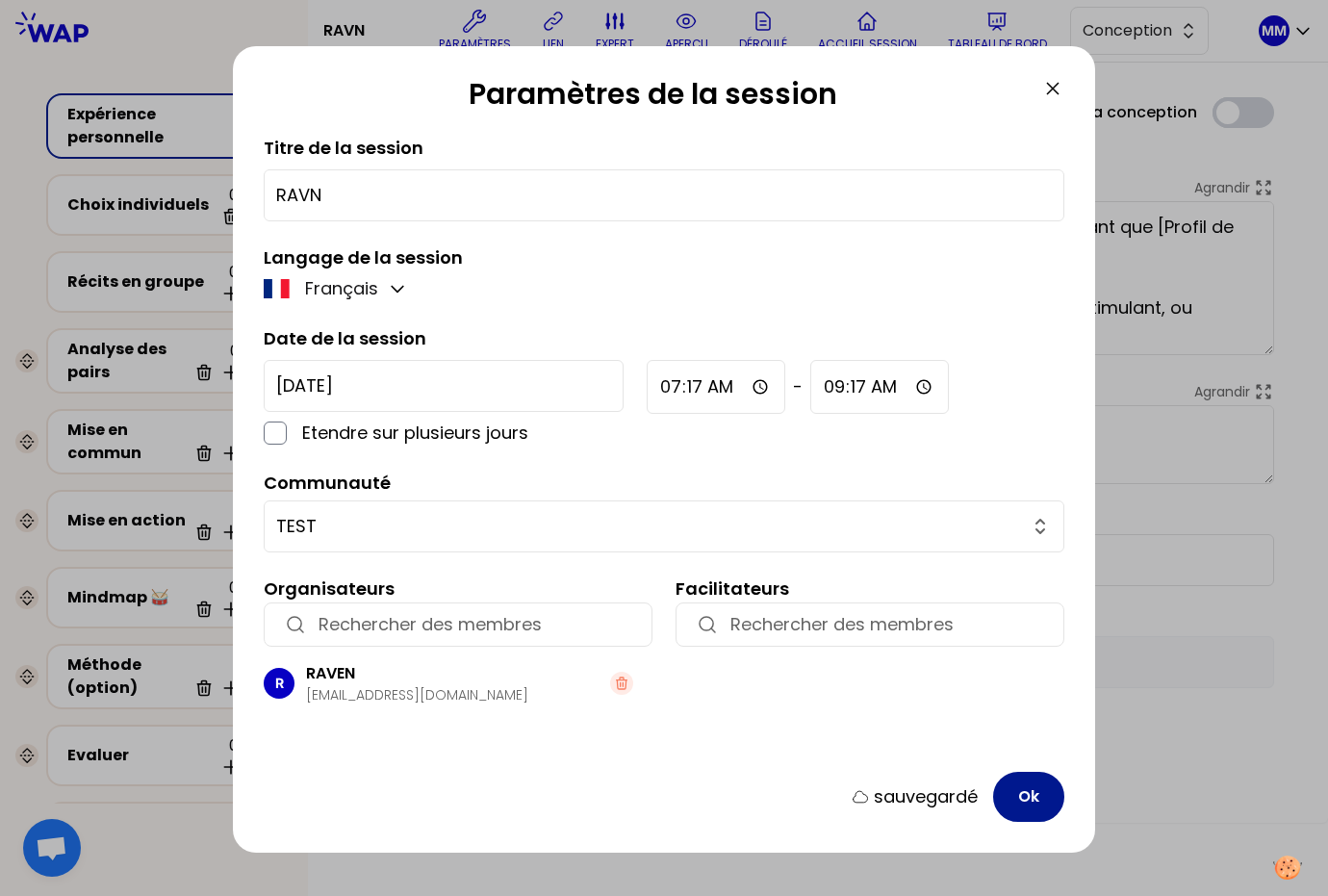
click at [1027, 795] on button "Ok" at bounding box center [1029, 797] width 71 height 50
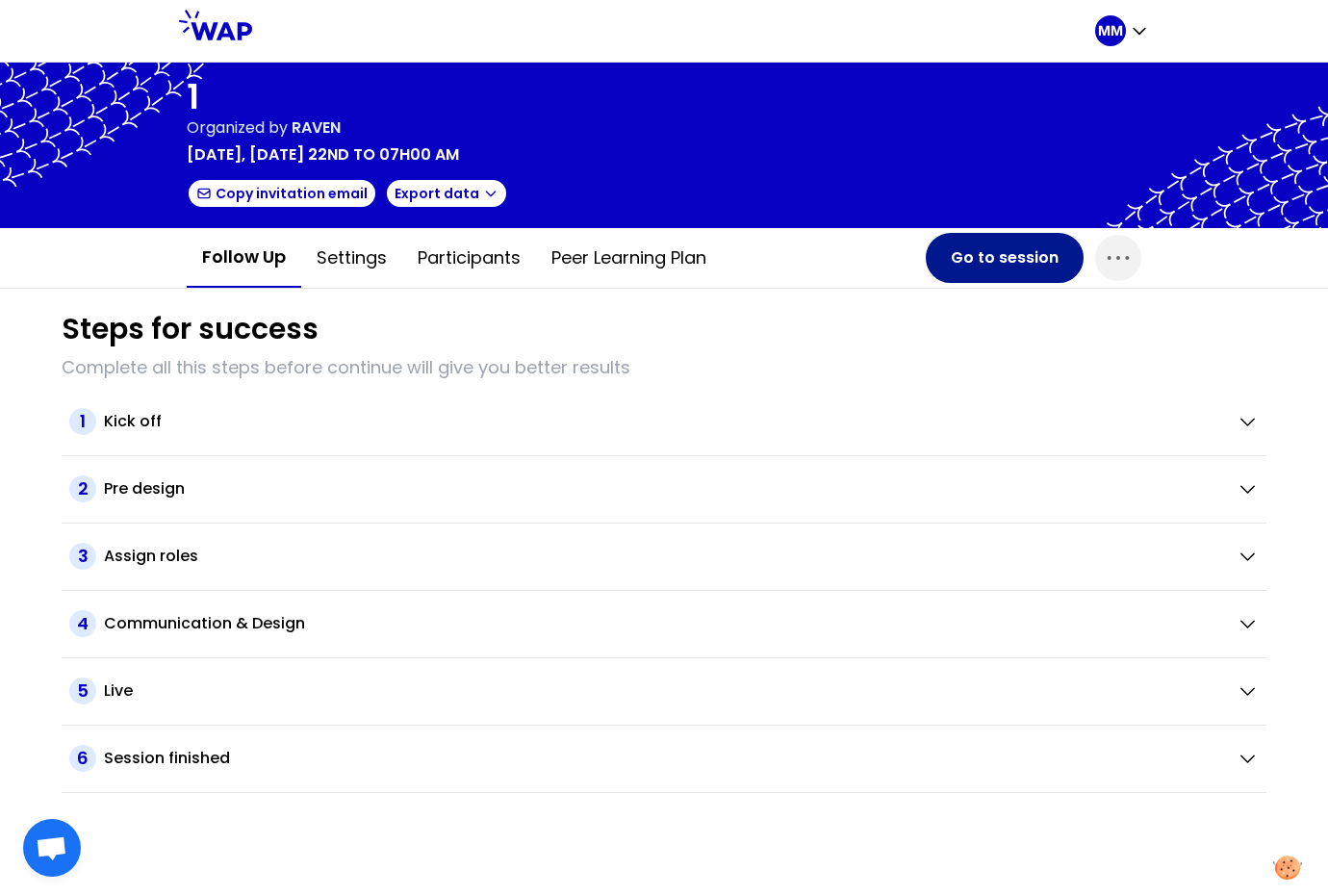
click at [1003, 255] on button "Go to session" at bounding box center [1003, 258] width 157 height 50
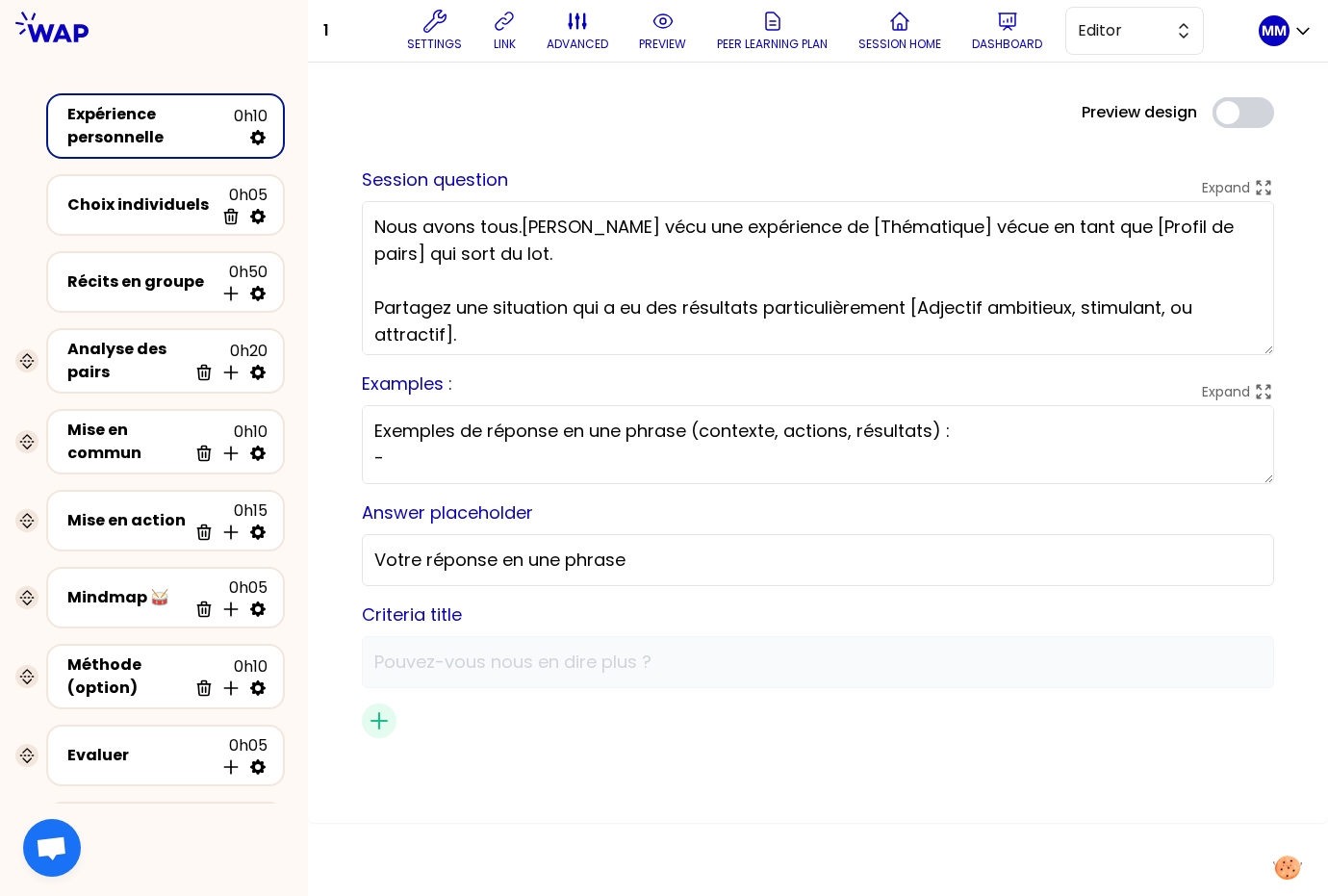
click at [791, 102] on div "Preview design Use setting" at bounding box center [818, 113] width 943 height 31
click at [1004, 28] on icon at bounding box center [1007, 21] width 23 height 23
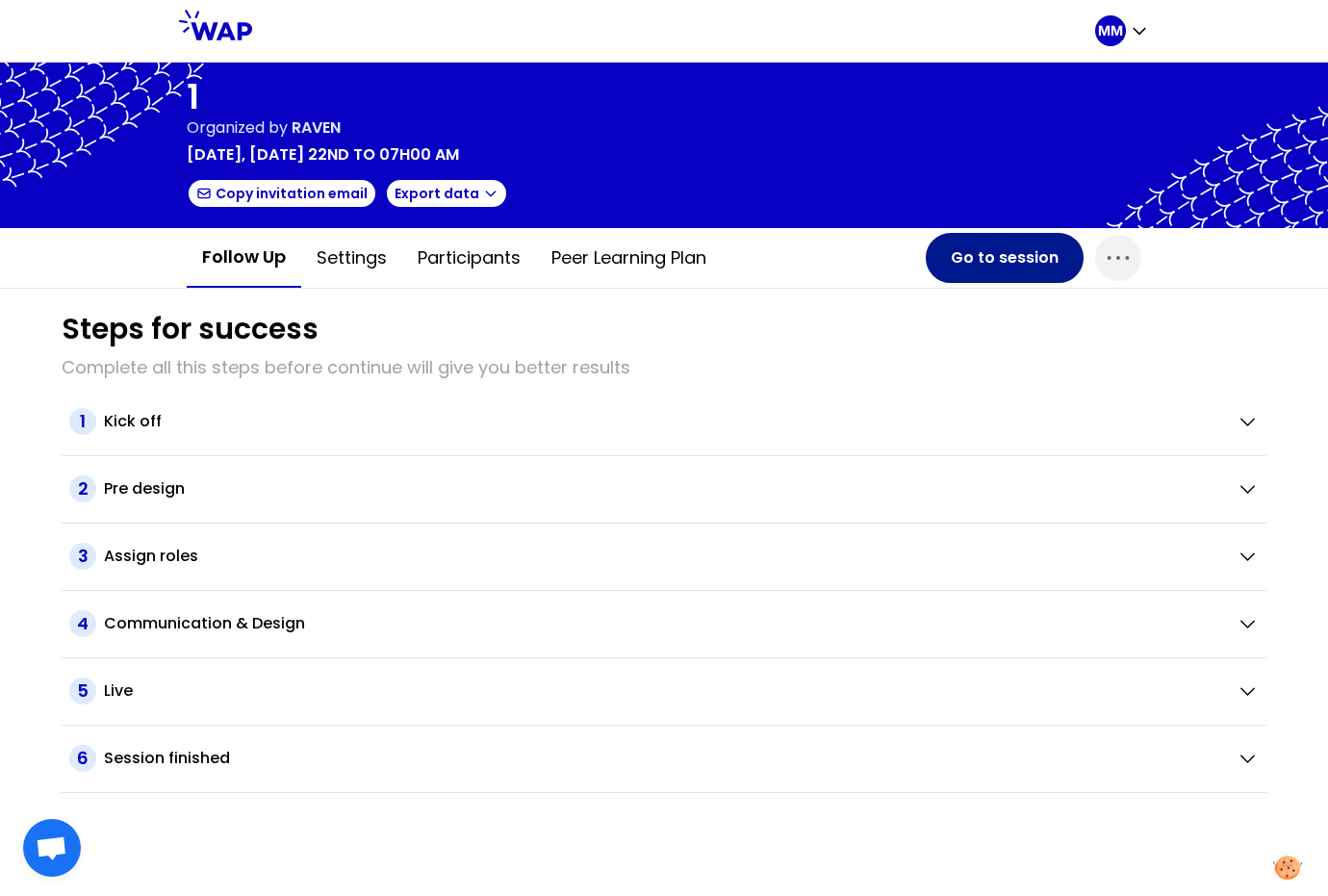
click at [952, 265] on button "Go to session" at bounding box center [1003, 258] width 157 height 50
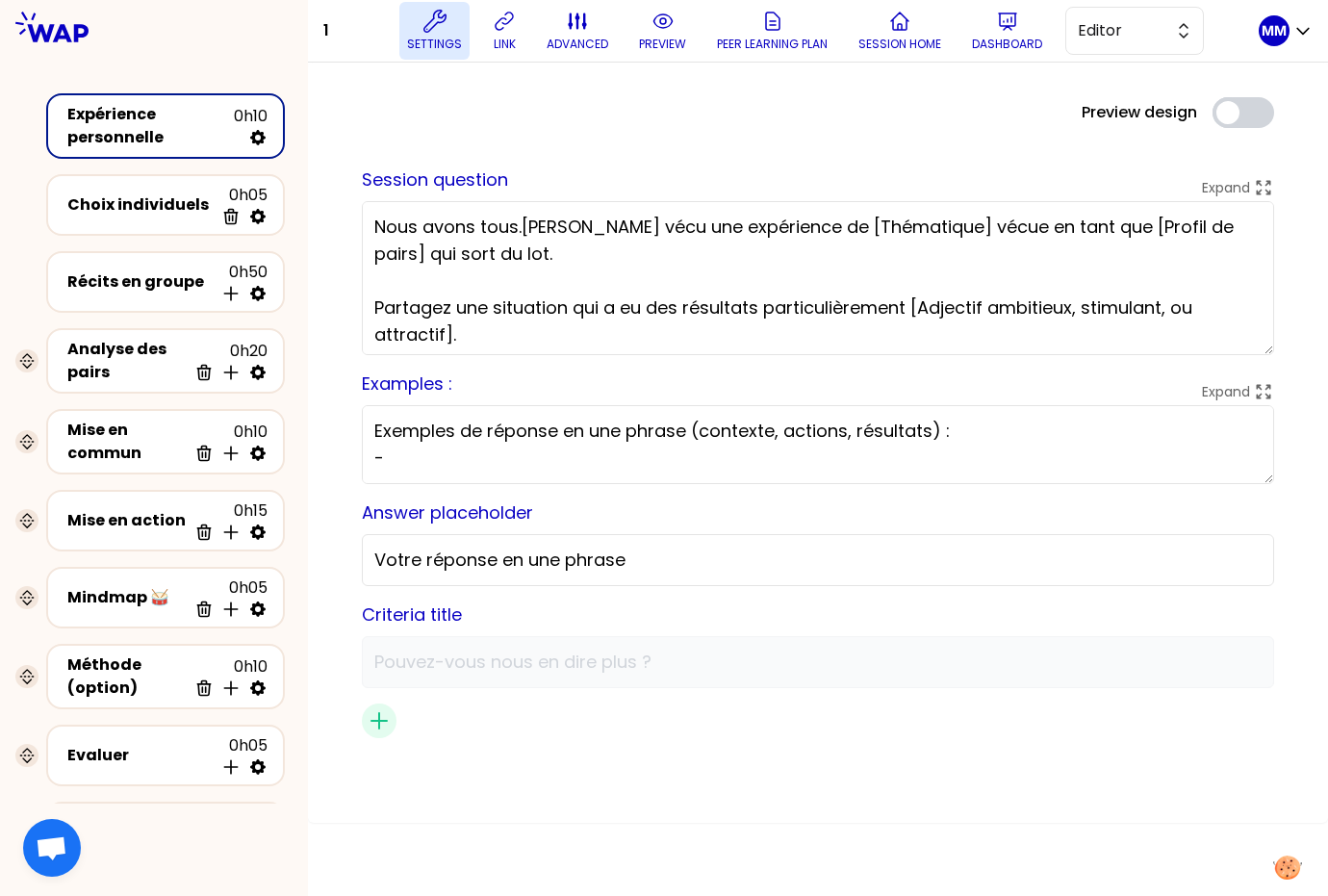
click at [459, 37] on p "Settings" at bounding box center [434, 44] width 55 height 15
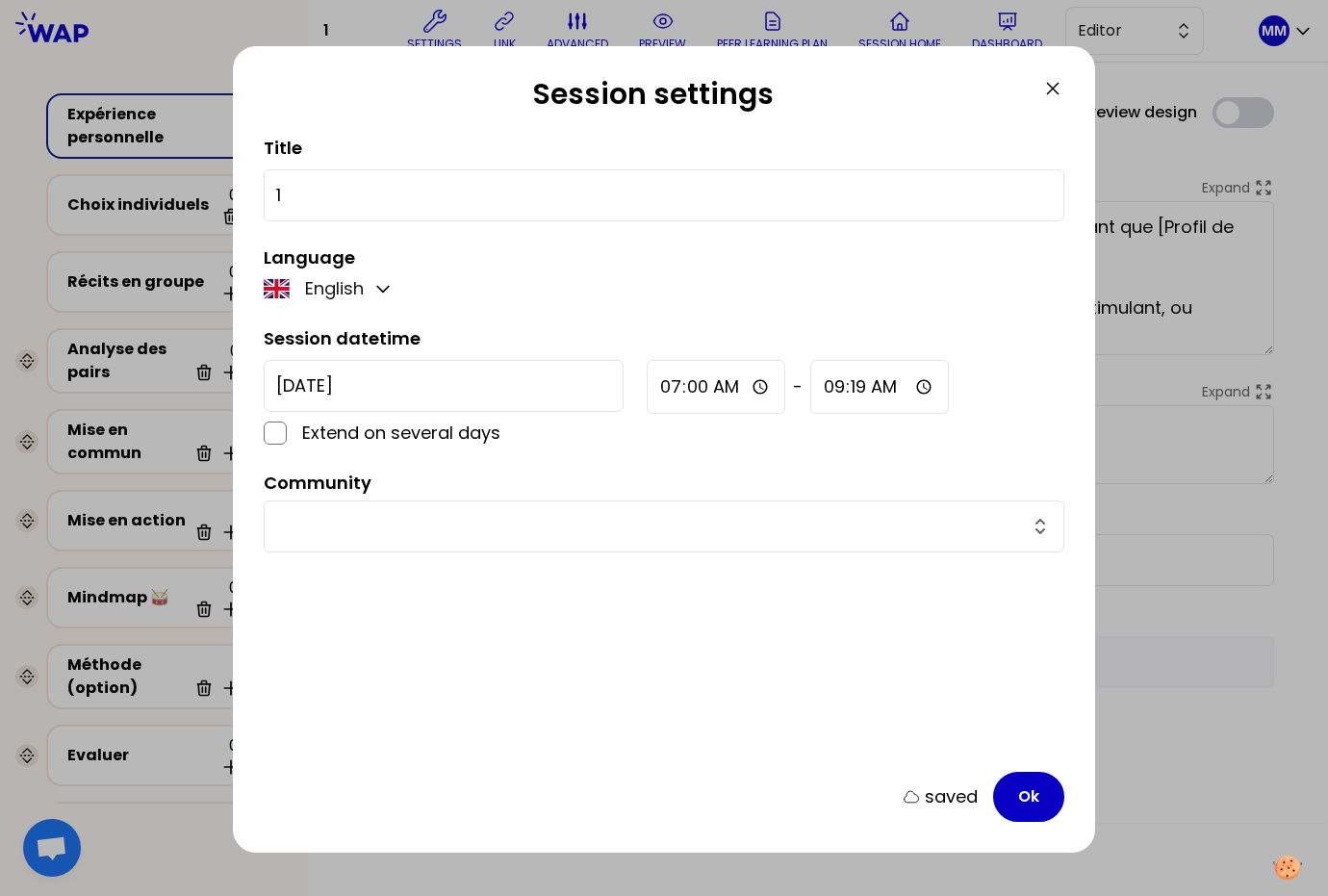
click at [508, 513] on input "text" at bounding box center [652, 526] width 752 height 27
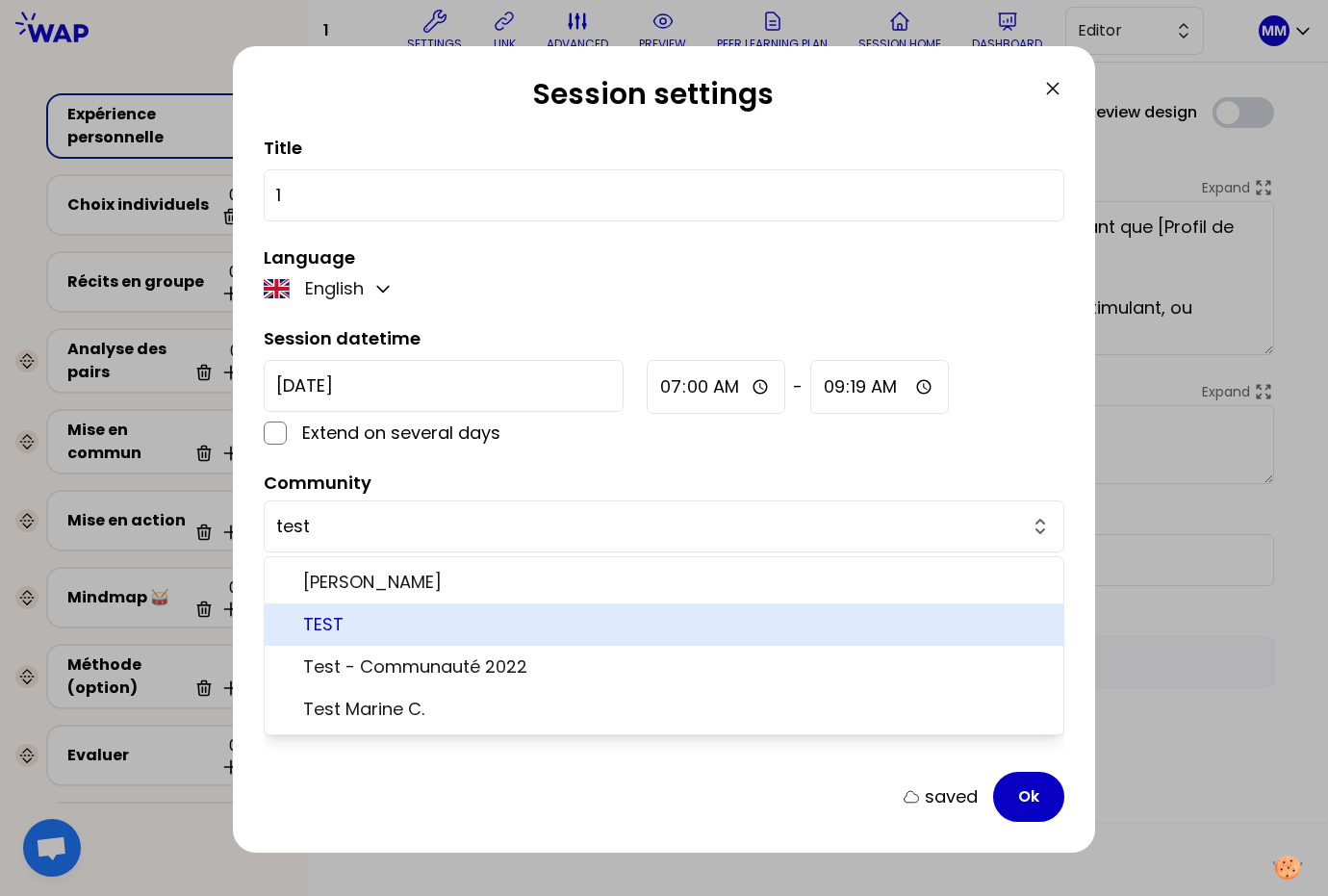
click at [446, 616] on span "TEST" at bounding box center [675, 625] width 745 height 27
type input "TEST"
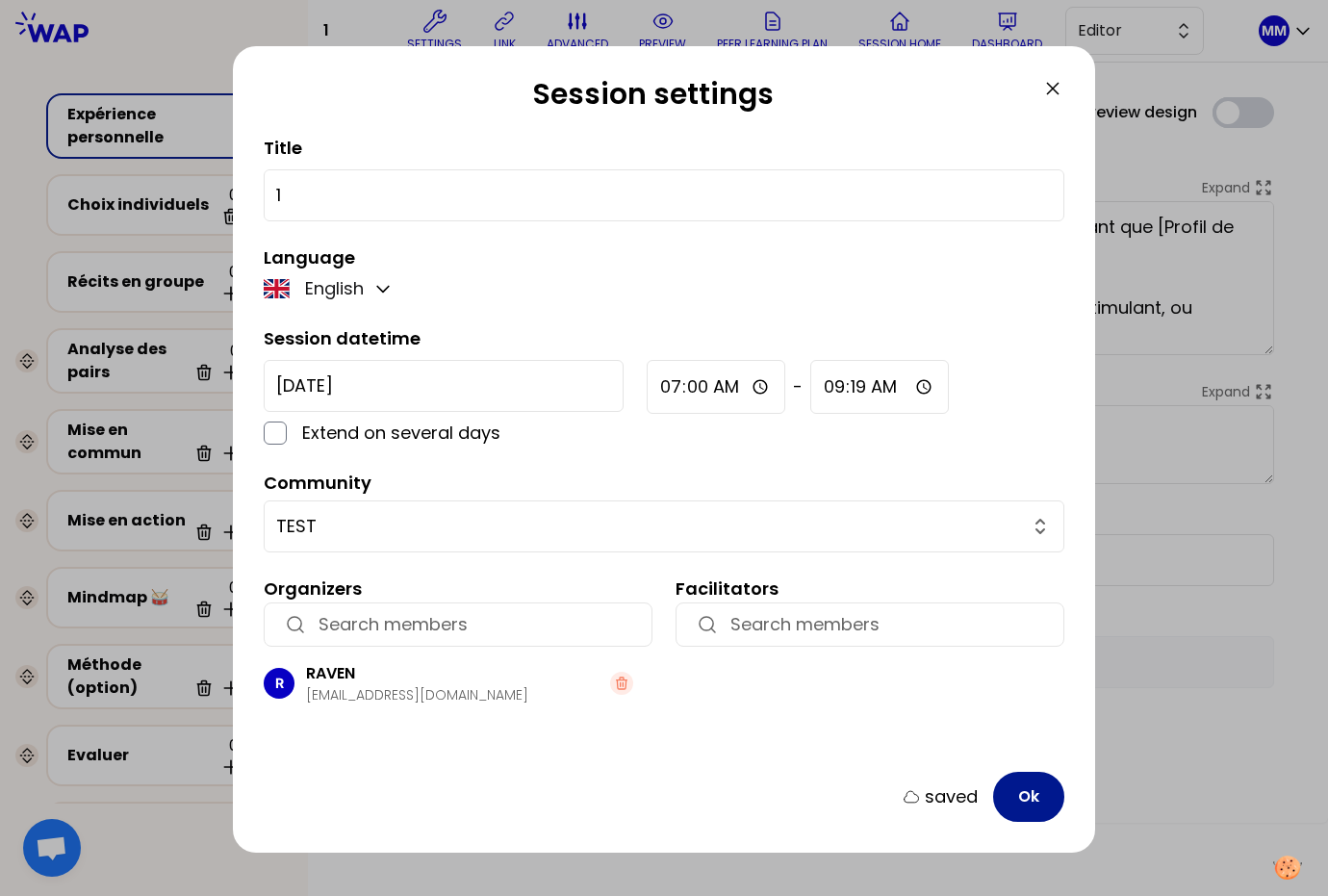
click at [1036, 800] on button "Ok" at bounding box center [1029, 797] width 71 height 50
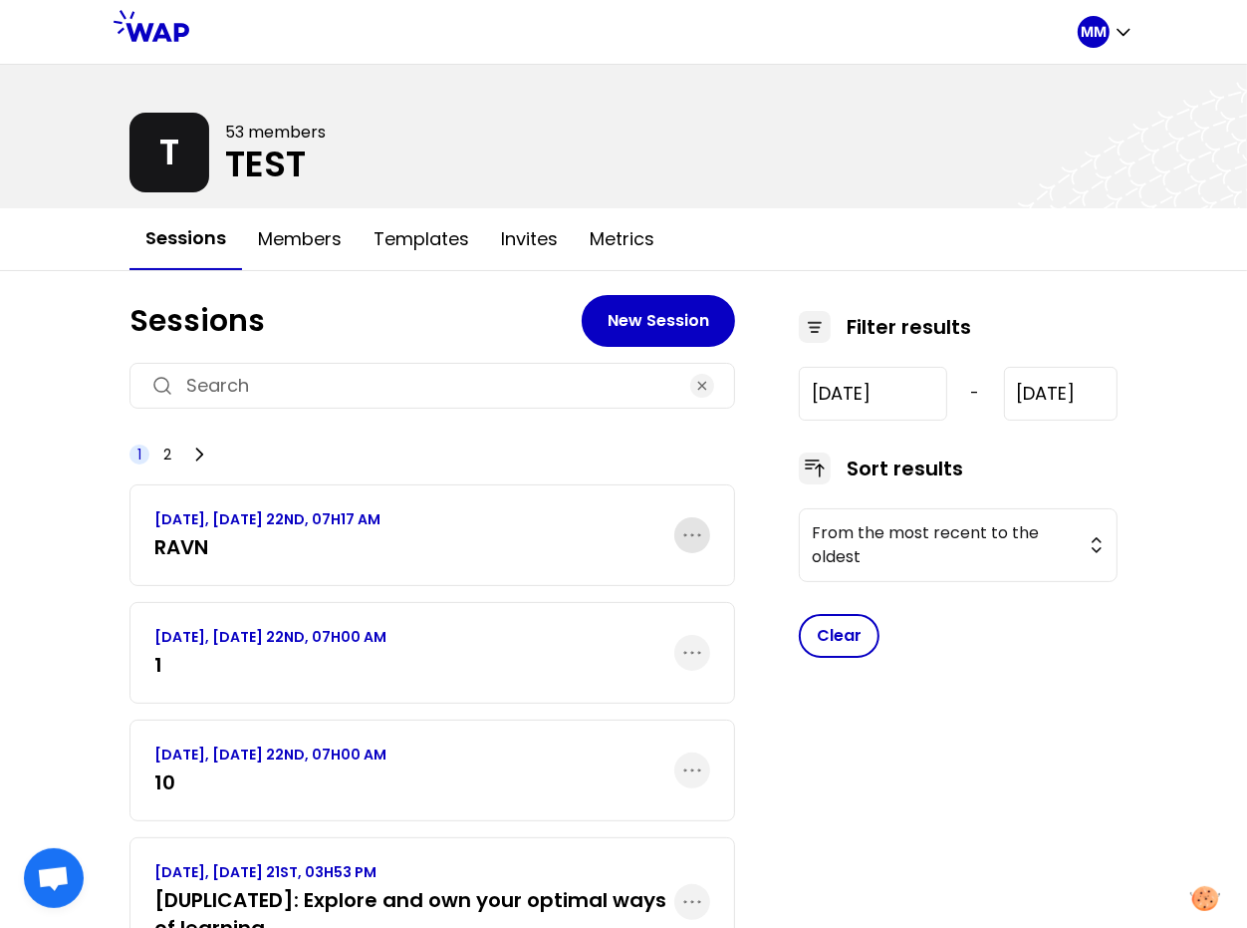
click at [698, 531] on icon "button" at bounding box center [692, 535] width 24 height 24
click at [669, 648] on div "Delete" at bounding box center [635, 648] width 147 height 44
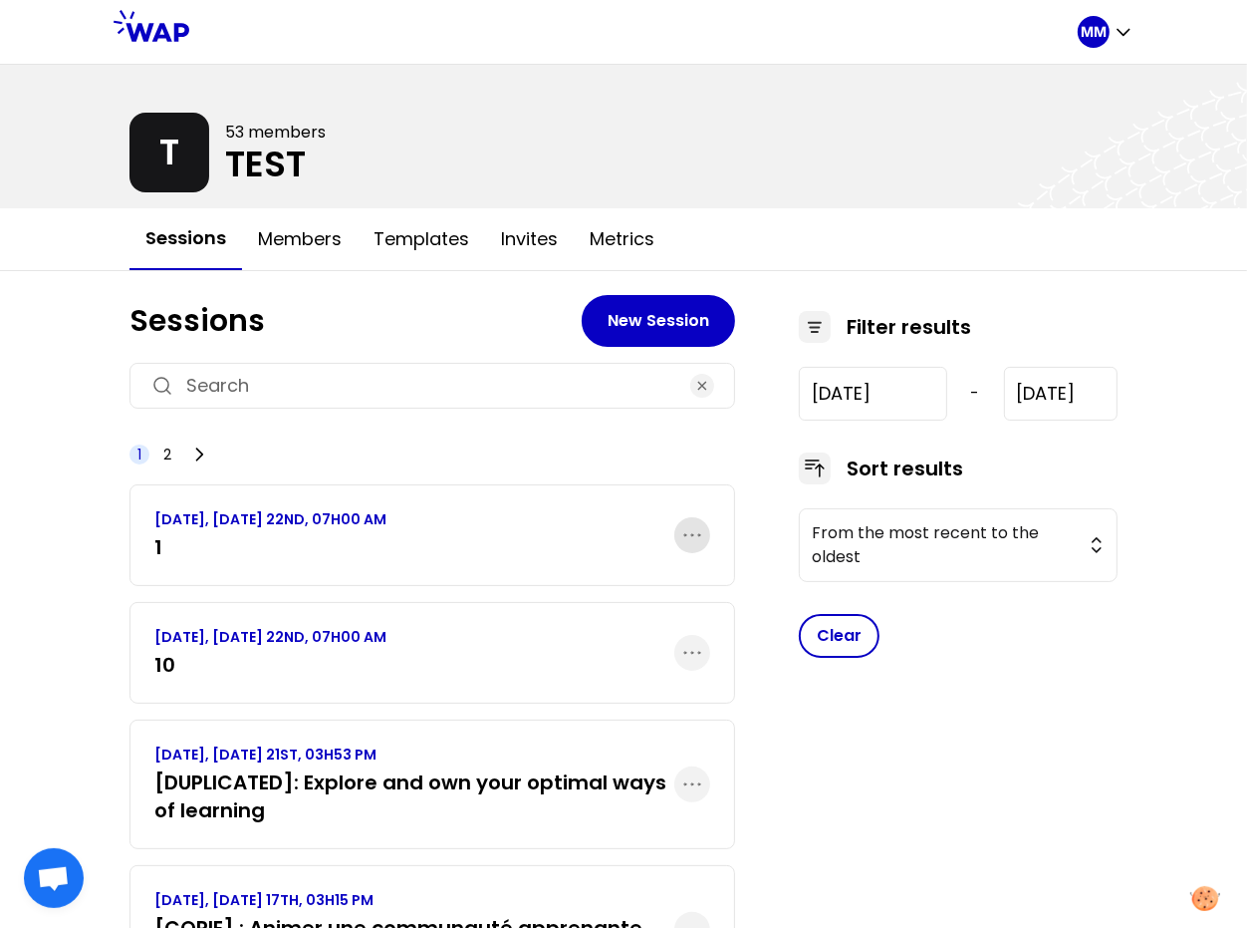
click at [693, 536] on icon "button" at bounding box center [692, 535] width 24 height 24
click at [659, 658] on div "Delete" at bounding box center [635, 648] width 147 height 44
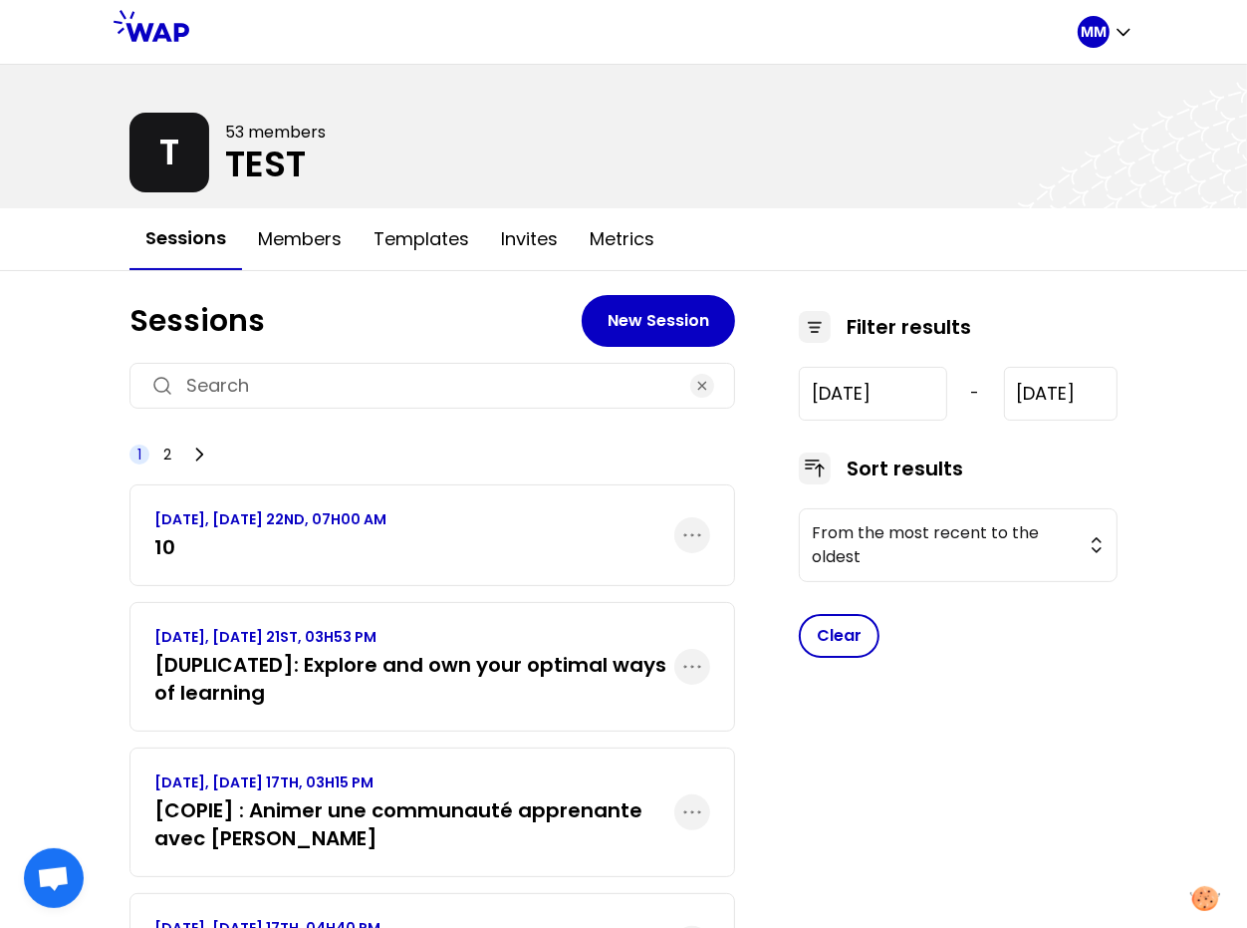
drag, startPoint x: 687, startPoint y: 533, endPoint x: 680, endPoint y: 559, distance: 26.8
click at [687, 534] on icon "button" at bounding box center [692, 535] width 24 height 24
drag, startPoint x: 649, startPoint y: 636, endPoint x: 330, endPoint y: 527, distance: 336.8
click at [649, 636] on div "Delete" at bounding box center [635, 648] width 147 height 44
